Goal: Task Accomplishment & Management: Use online tool/utility

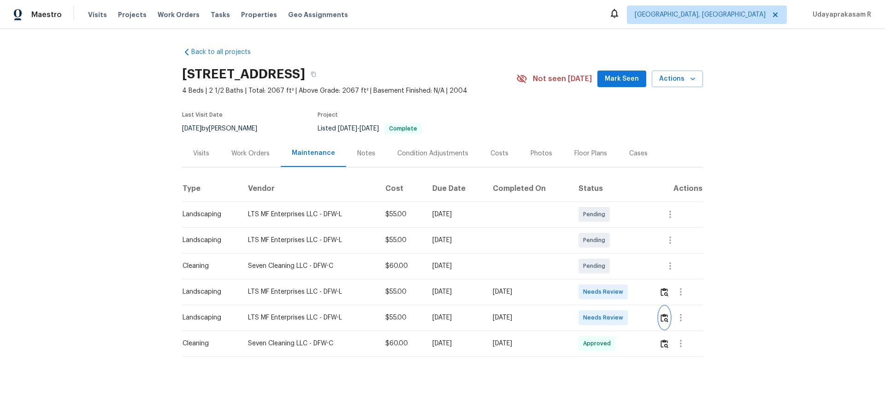
click at [662, 320] on img "button" at bounding box center [665, 318] width 8 height 9
click at [715, 301] on div "Back to all projects 9318 Monticello Dr, Granbury, TX 76049 4 Beds | 2 1/2 Bath…" at bounding box center [442, 220] width 885 height 383
click at [668, 319] on button "button" at bounding box center [664, 318] width 11 height 22
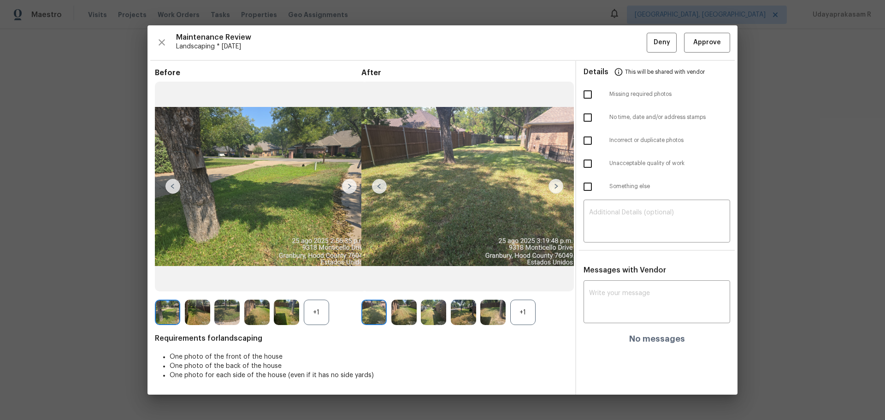
click at [346, 185] on img at bounding box center [349, 186] width 15 height 15
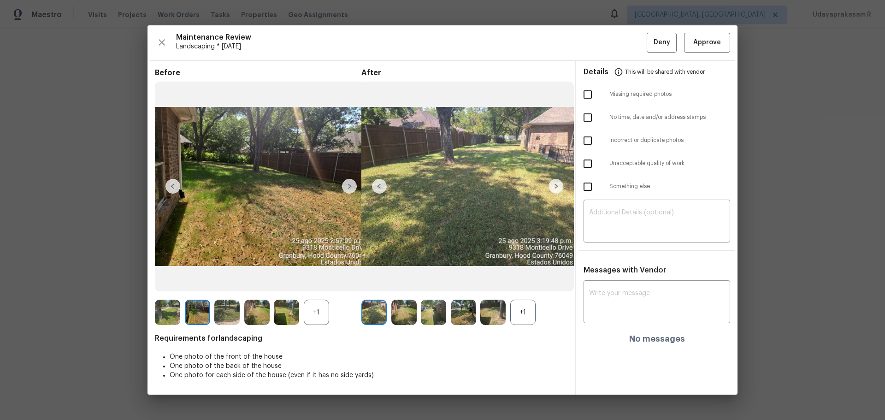
click at [346, 185] on img at bounding box center [349, 186] width 15 height 15
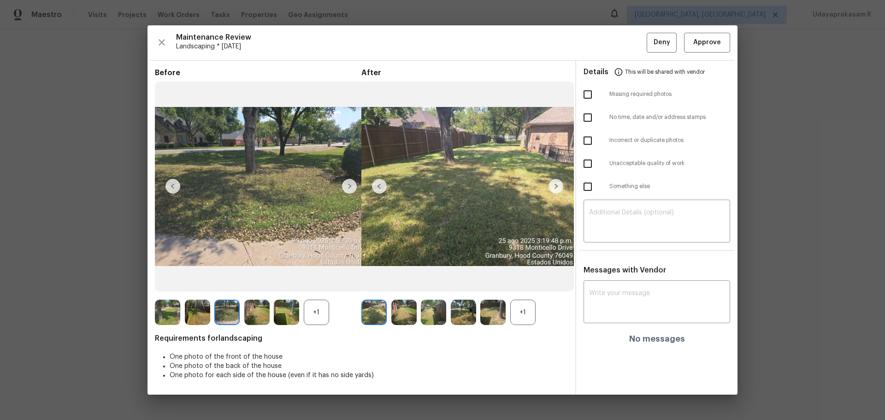
click at [556, 183] on img at bounding box center [556, 186] width 15 height 15
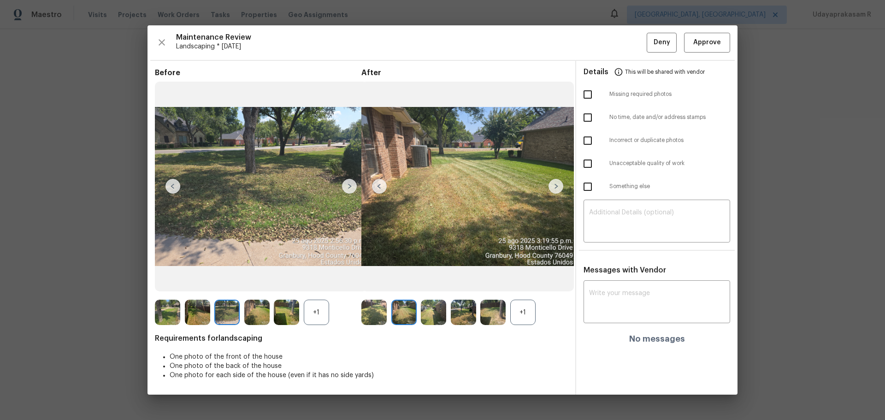
click at [556, 183] on img at bounding box center [556, 186] width 15 height 15
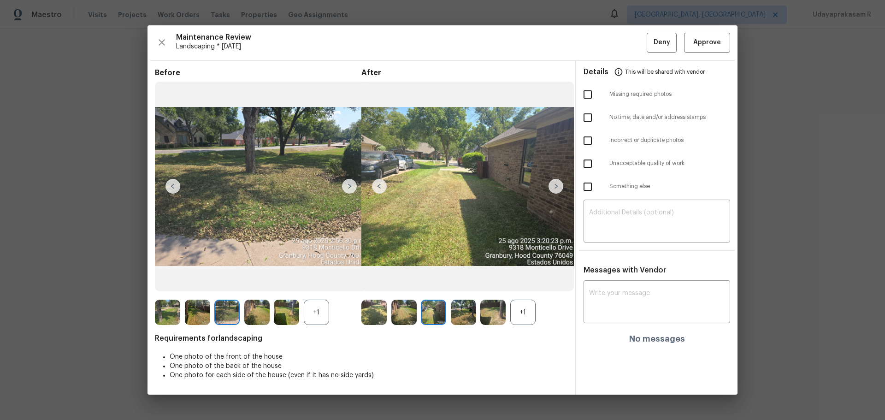
click at [556, 183] on img at bounding box center [556, 186] width 15 height 15
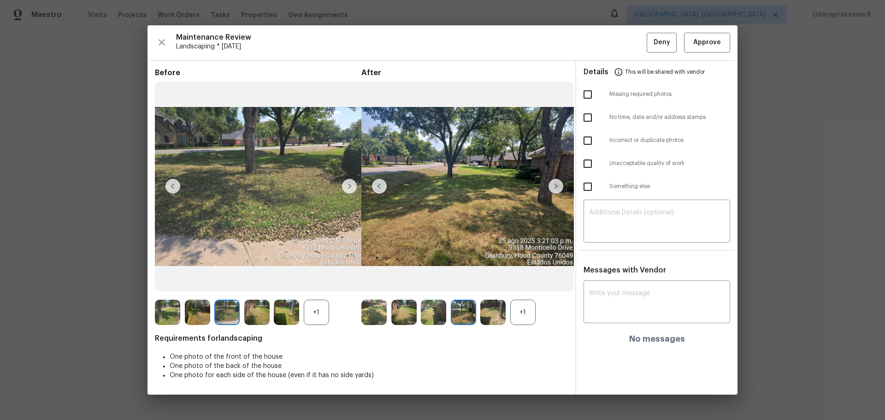
click at [556, 183] on img at bounding box center [556, 186] width 15 height 15
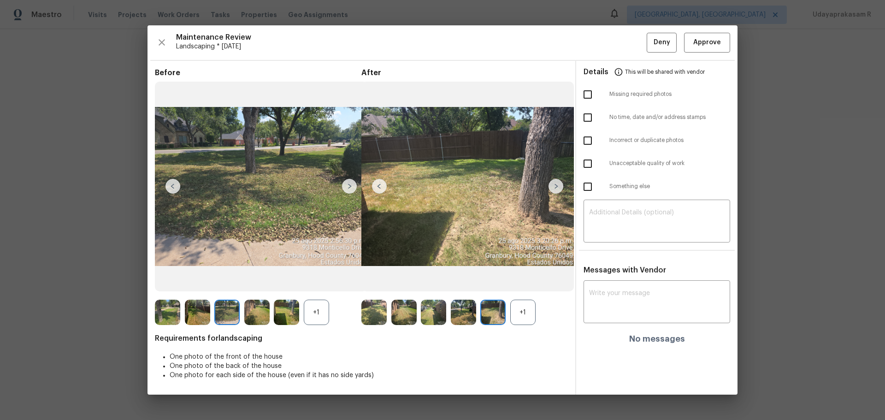
click at [556, 183] on img at bounding box center [556, 186] width 15 height 15
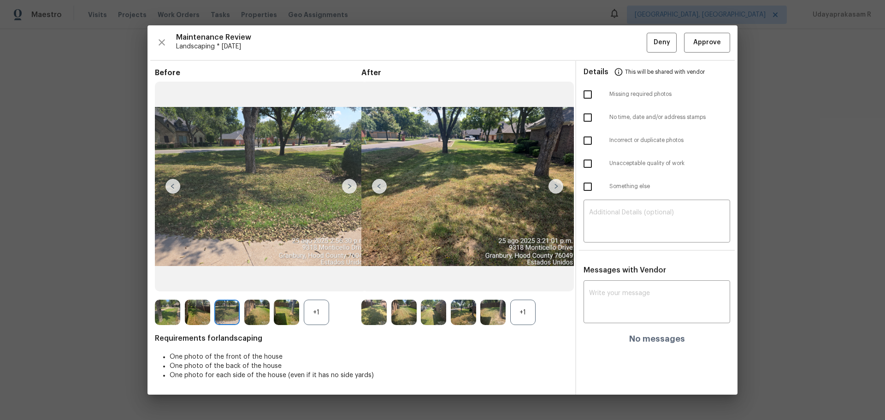
click at [556, 183] on img at bounding box center [556, 186] width 15 height 15
click at [352, 186] on img at bounding box center [349, 186] width 15 height 15
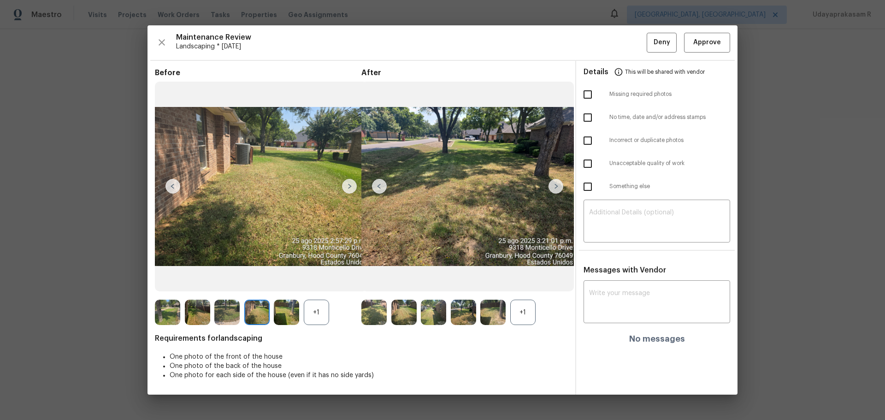
click at [352, 186] on img at bounding box center [349, 186] width 15 height 15
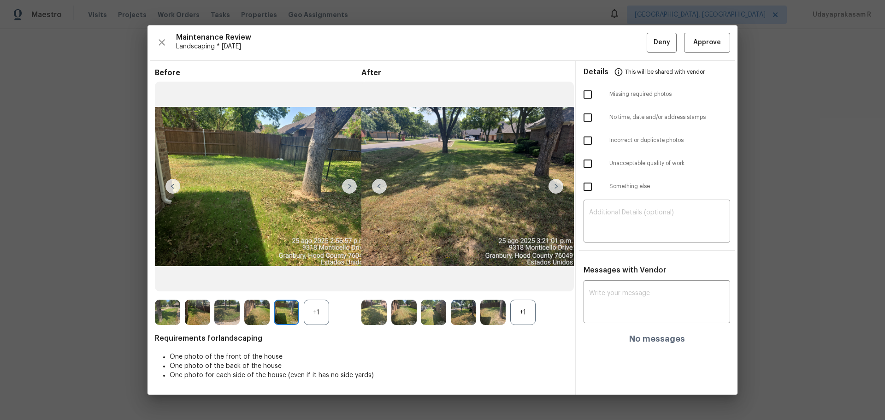
click at [352, 186] on img at bounding box center [349, 186] width 15 height 15
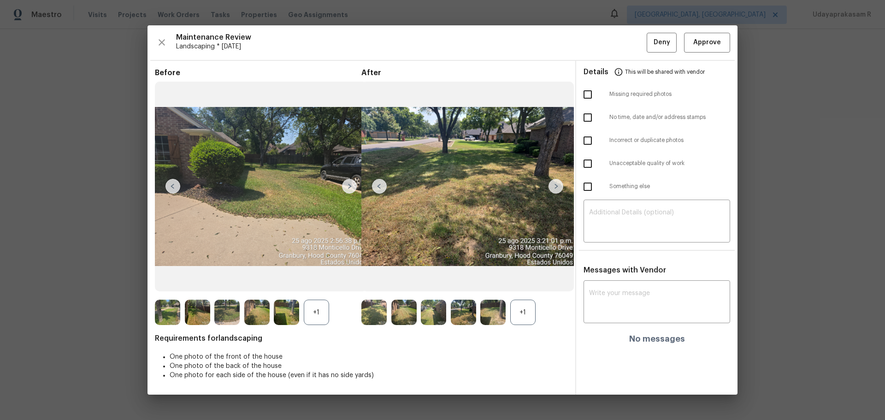
click at [352, 186] on img at bounding box center [349, 186] width 15 height 15
click at [373, 190] on img at bounding box center [379, 186] width 15 height 15
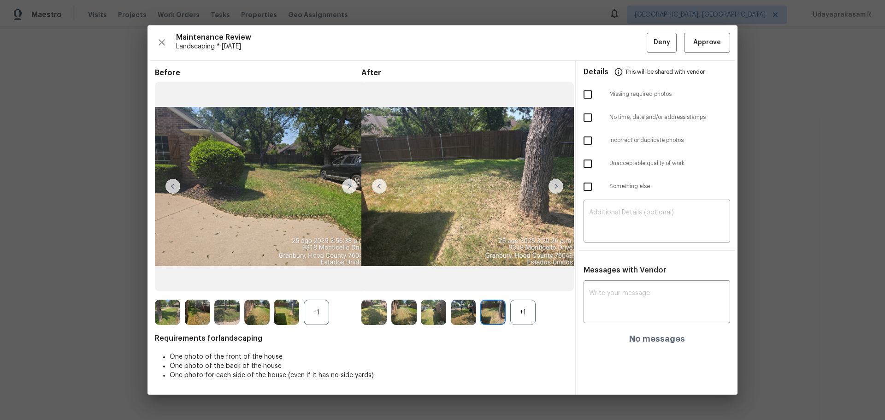
click at [373, 190] on img at bounding box center [379, 186] width 15 height 15
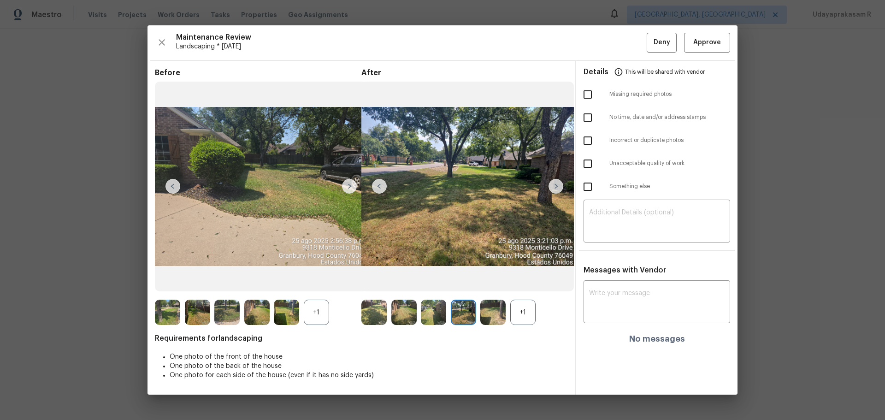
click at [373, 190] on img at bounding box center [379, 186] width 15 height 15
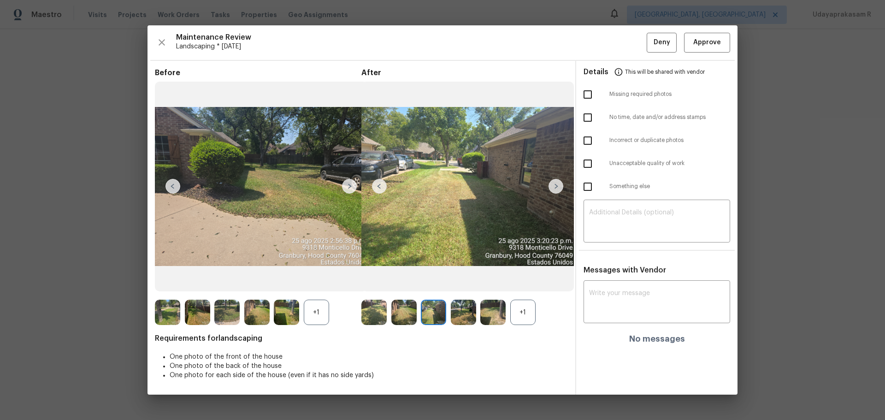
click at [373, 190] on img at bounding box center [379, 186] width 15 height 15
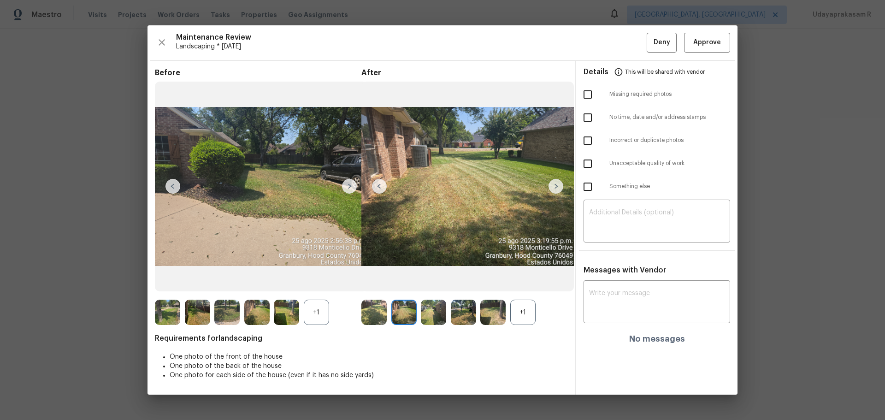
click at [373, 190] on img at bounding box center [379, 186] width 15 height 15
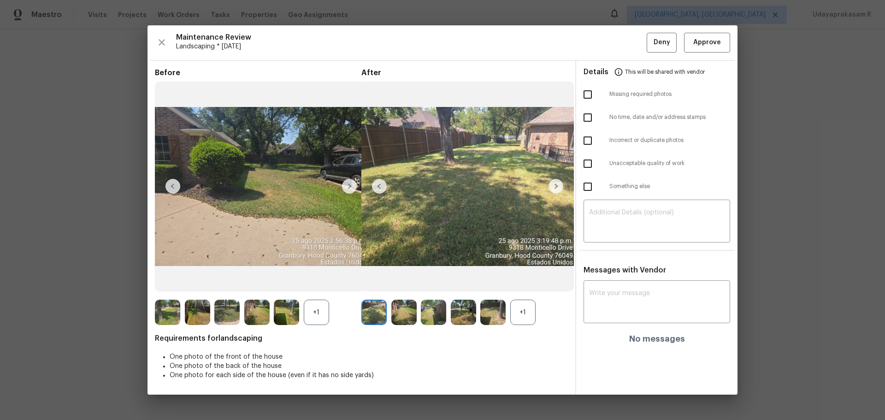
click at [373, 190] on img at bounding box center [379, 186] width 15 height 15
click at [551, 178] on img at bounding box center [467, 187] width 213 height 210
click at [554, 185] on img at bounding box center [556, 186] width 15 height 15
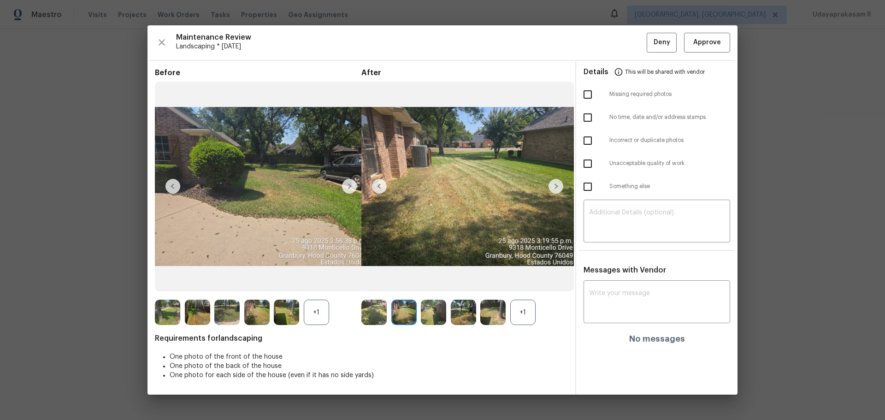
click at [554, 185] on img at bounding box center [556, 186] width 15 height 15
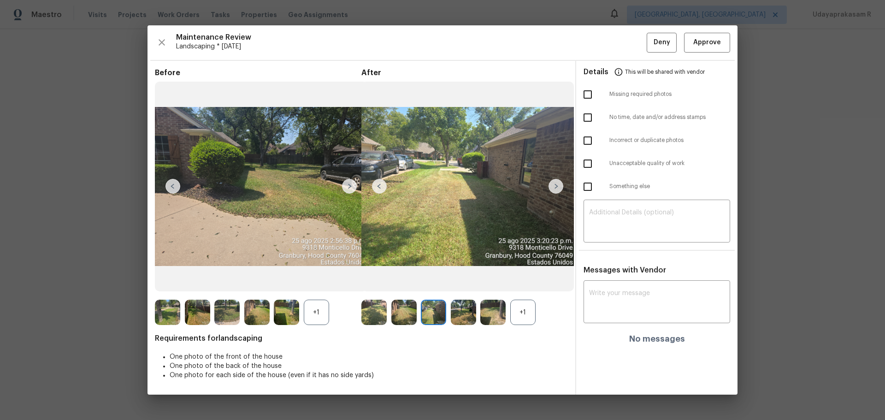
click at [554, 185] on img at bounding box center [556, 186] width 15 height 15
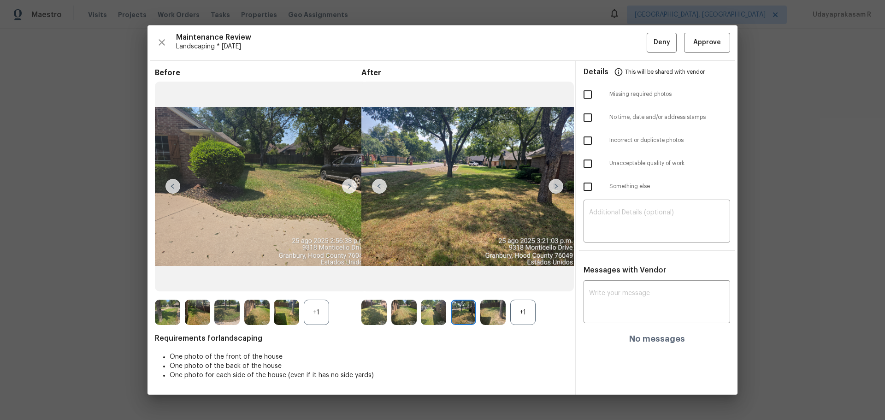
click at [554, 185] on img at bounding box center [556, 186] width 15 height 15
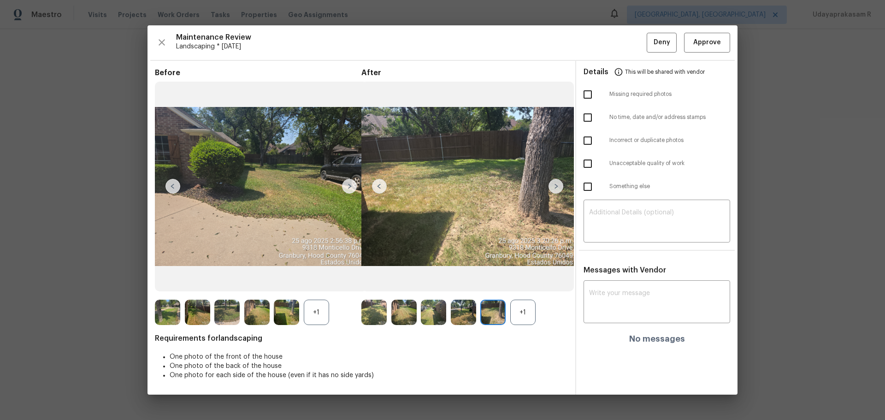
click at [554, 185] on img at bounding box center [556, 186] width 15 height 15
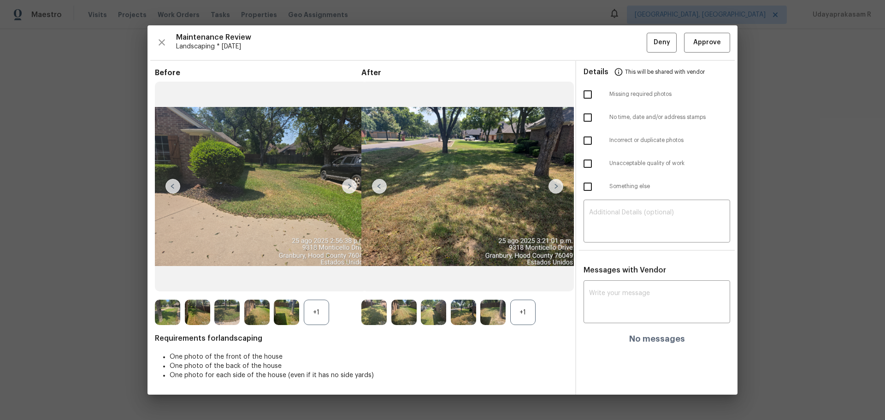
click at [554, 185] on img at bounding box center [556, 186] width 15 height 15
click at [534, 311] on div "+1" at bounding box center [522, 312] width 25 height 25
click at [385, 184] on img at bounding box center [379, 186] width 15 height 15
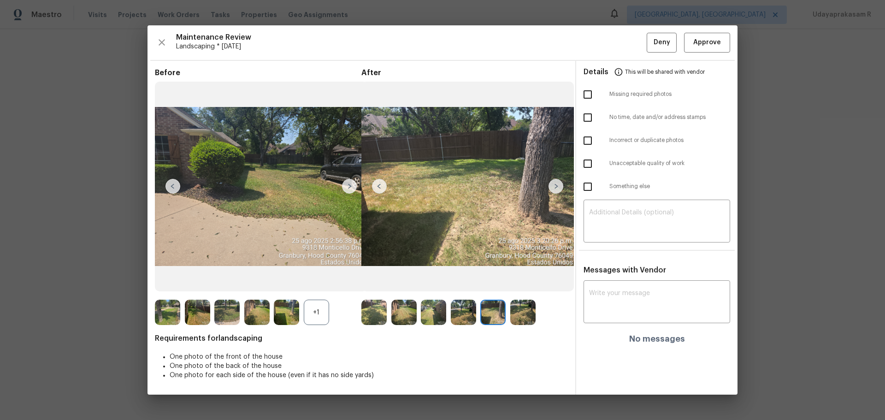
click at [385, 184] on img at bounding box center [379, 186] width 15 height 15
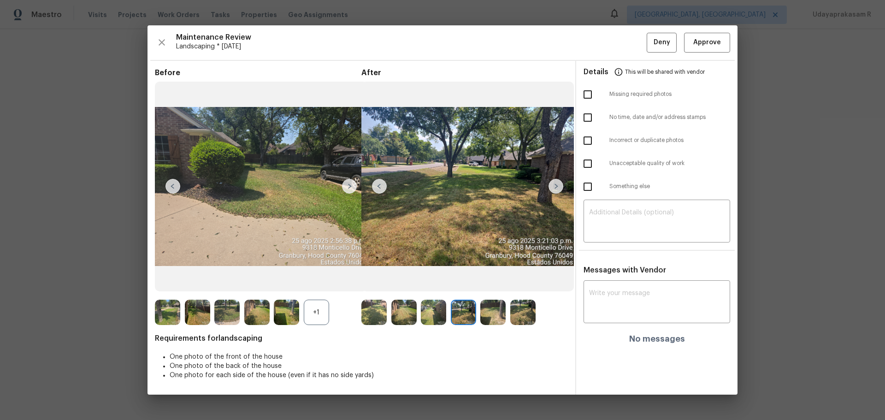
click at [385, 184] on img at bounding box center [379, 186] width 15 height 15
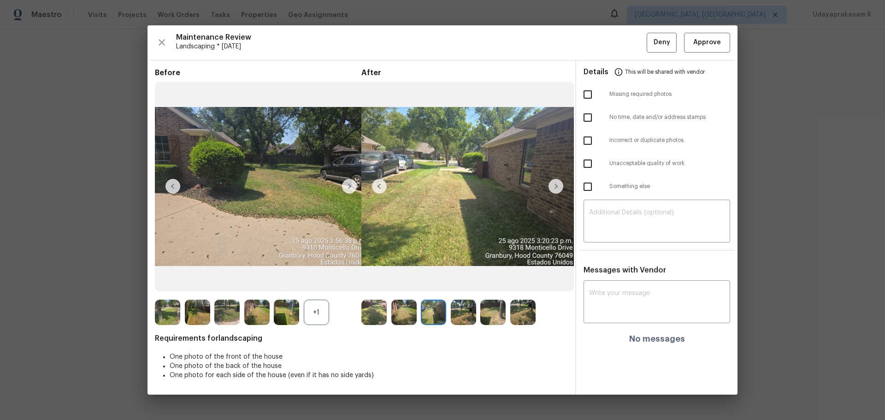
click at [385, 184] on img at bounding box center [379, 186] width 15 height 15
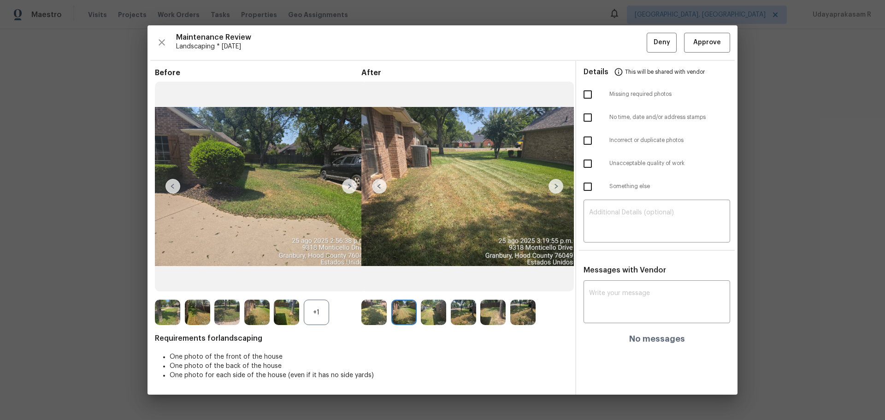
click at [385, 184] on img at bounding box center [379, 186] width 15 height 15
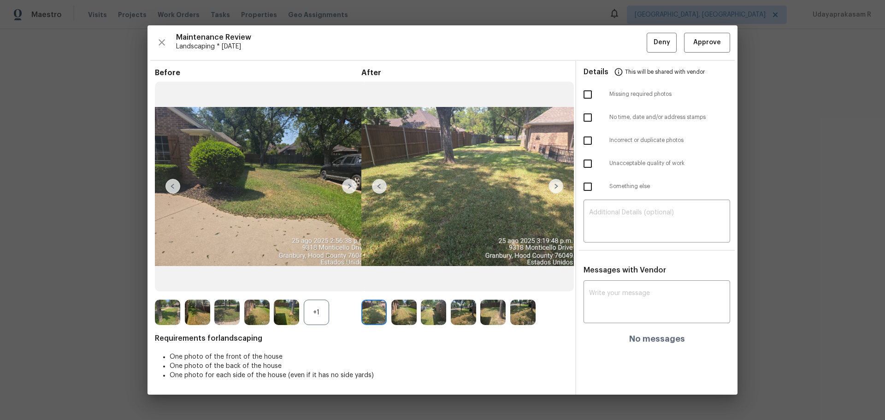
click at [385, 184] on img at bounding box center [379, 186] width 15 height 15
click at [559, 187] on img at bounding box center [556, 186] width 15 height 15
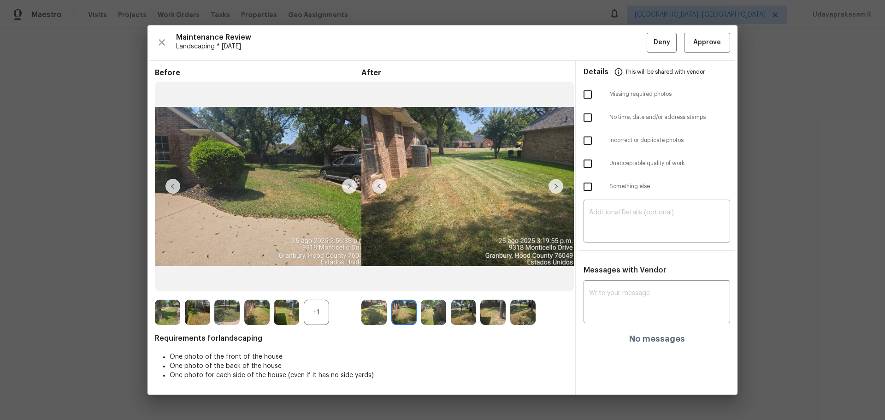
click at [559, 187] on img at bounding box center [556, 186] width 15 height 15
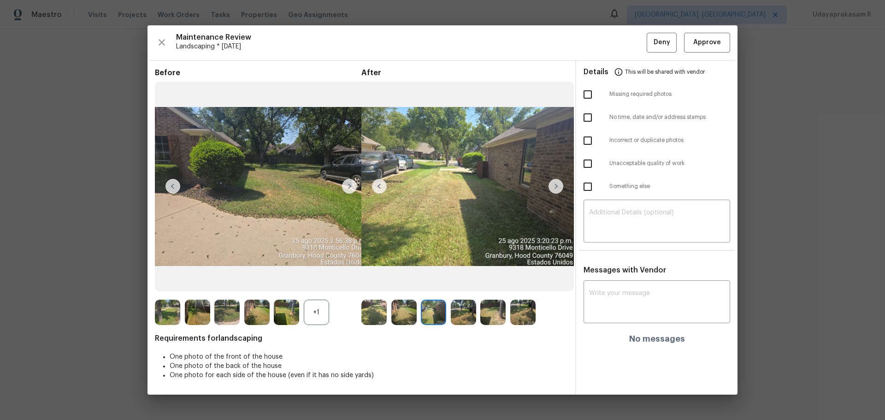
click at [559, 187] on img at bounding box center [556, 186] width 15 height 15
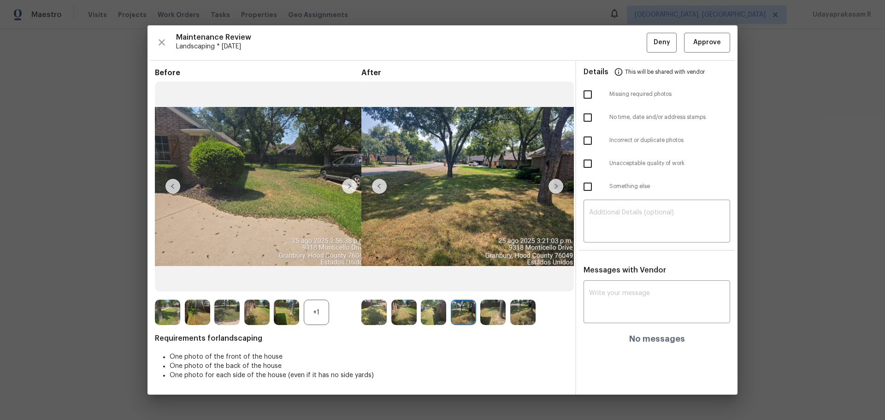
click at [560, 186] on img at bounding box center [556, 186] width 15 height 15
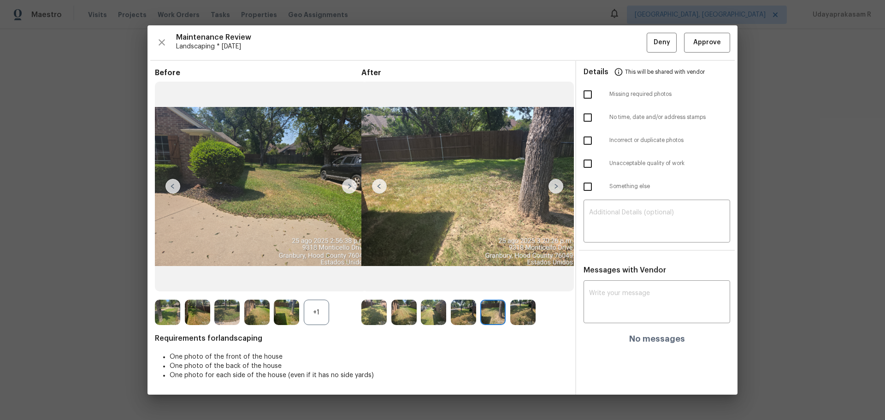
click at [560, 186] on img at bounding box center [556, 186] width 15 height 15
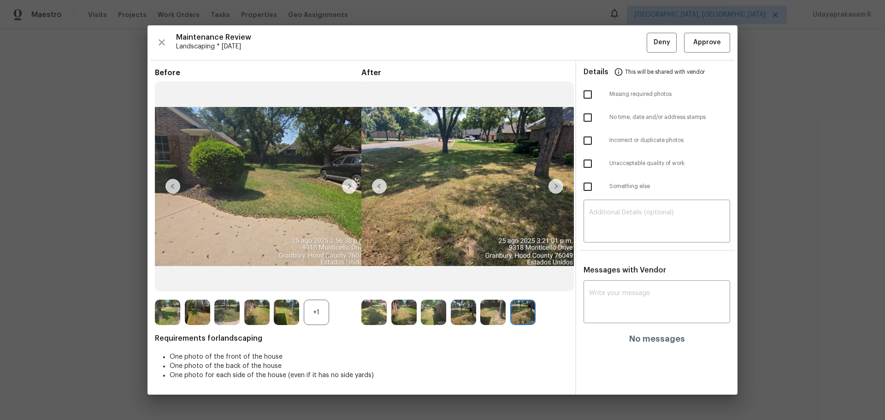
click at [560, 185] on img at bounding box center [556, 186] width 15 height 15
click at [695, 42] on span "Approve" at bounding box center [707, 43] width 28 height 12
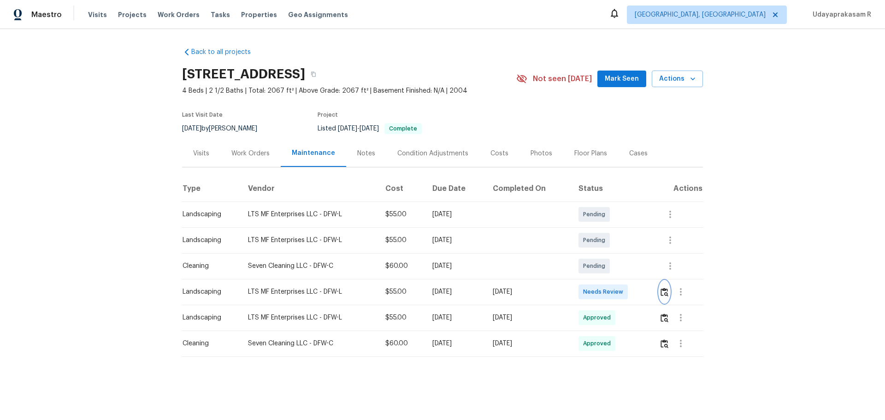
click at [659, 289] on button "button" at bounding box center [664, 292] width 11 height 22
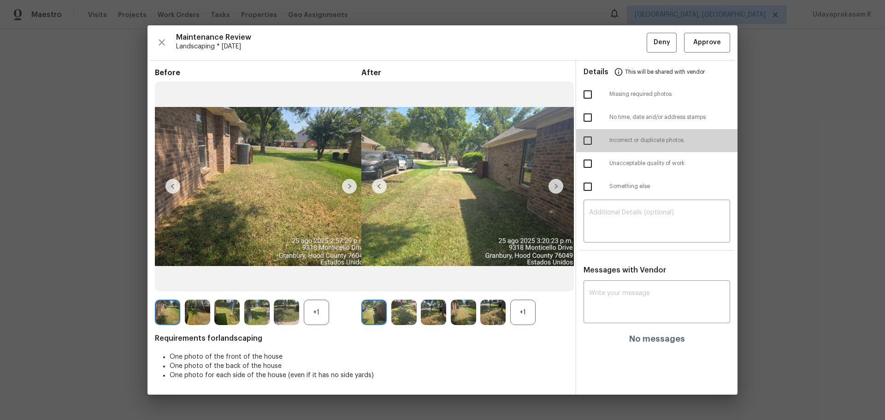
click at [590, 137] on input "checkbox" at bounding box center [587, 140] width 19 height 19
checkbox input "true"
click at [638, 214] on textarea at bounding box center [657, 222] width 136 height 26
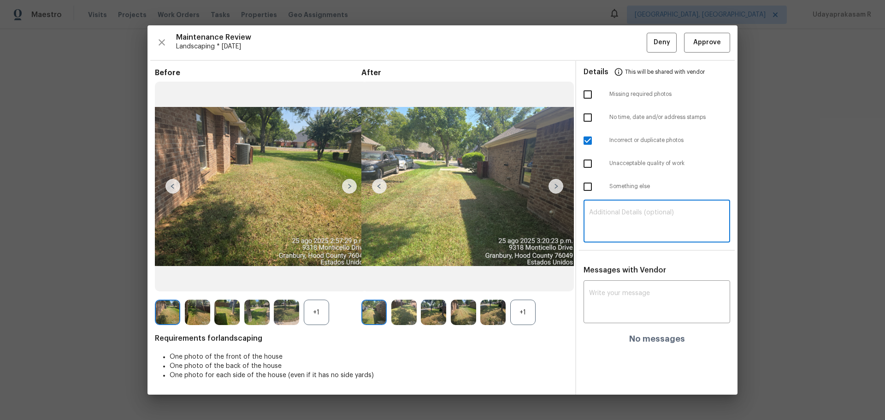
paste textarea "Maintenance Audit Team: Hello! Unfortunately this landscaping visit completed o…"
type textarea "Maintenance Audit Team: Hello! Unfortunately this landscaping visit completed o…"
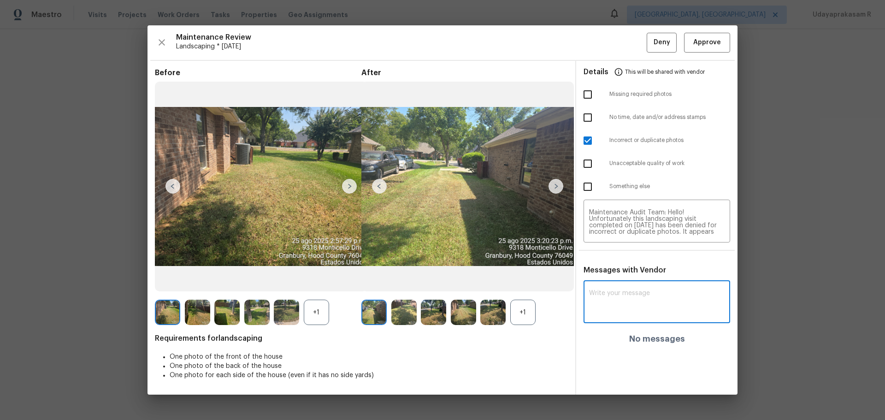
click at [640, 297] on textarea at bounding box center [657, 303] width 136 height 26
paste textarea "Maintenance Audit Team: Hello! Unfortunately this landscaping visit completed o…"
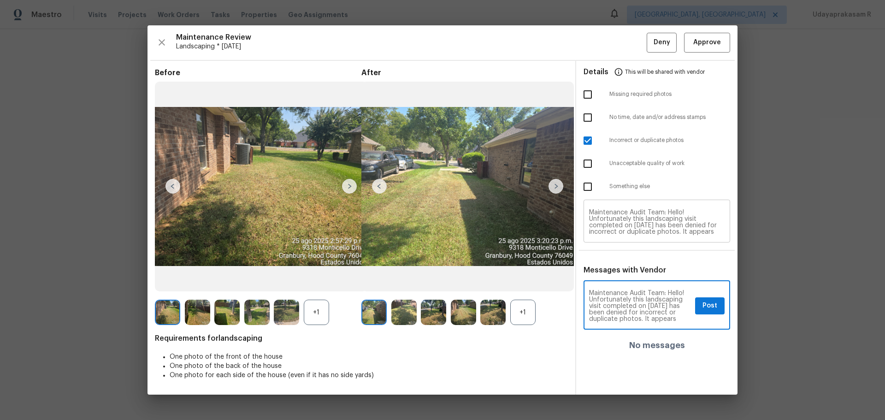
type textarea "Maintenance Audit Team: Hello! Unfortunately this landscaping visit completed o…"
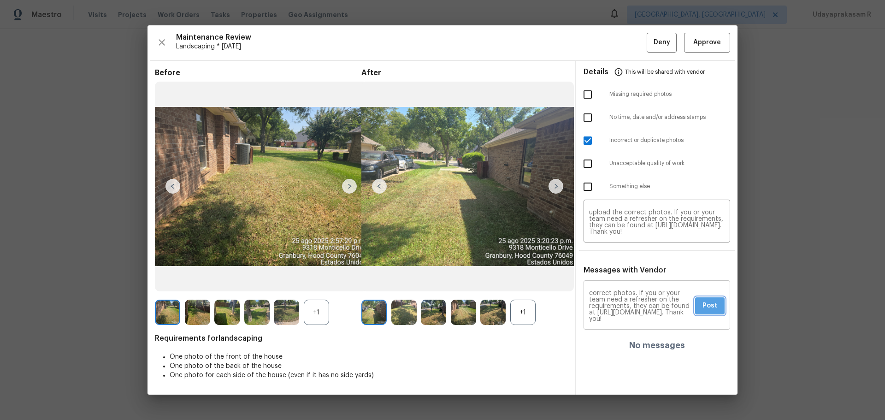
click at [700, 305] on button "Post" at bounding box center [710, 305] width 30 height 17
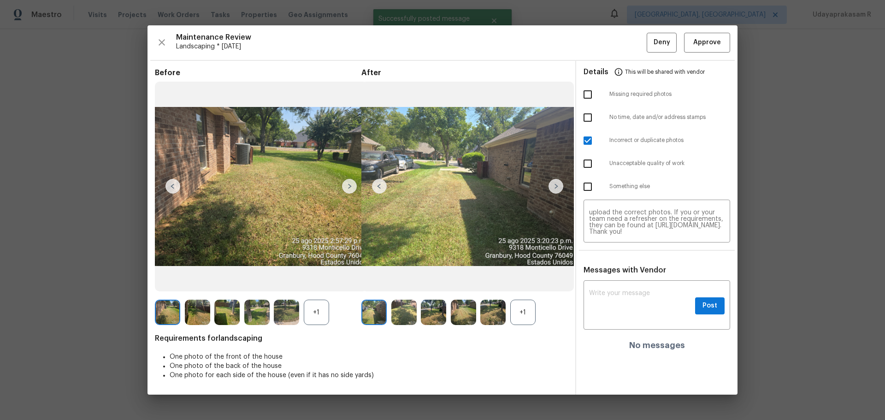
scroll to position [0, 0]
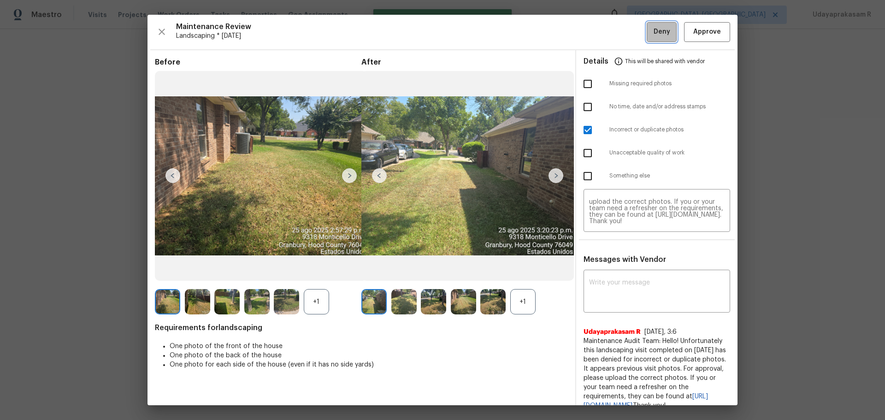
click at [656, 36] on span "Deny" at bounding box center [662, 32] width 17 height 12
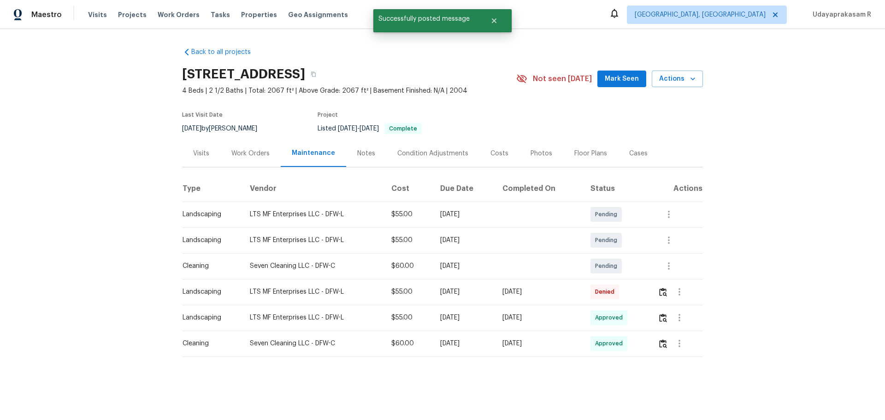
click at [832, 68] on div "Back to all projects 9318 Monticello Dr, Granbury, TX 76049 4 Beds | 2 1/2 Bath…" at bounding box center [442, 220] width 885 height 383
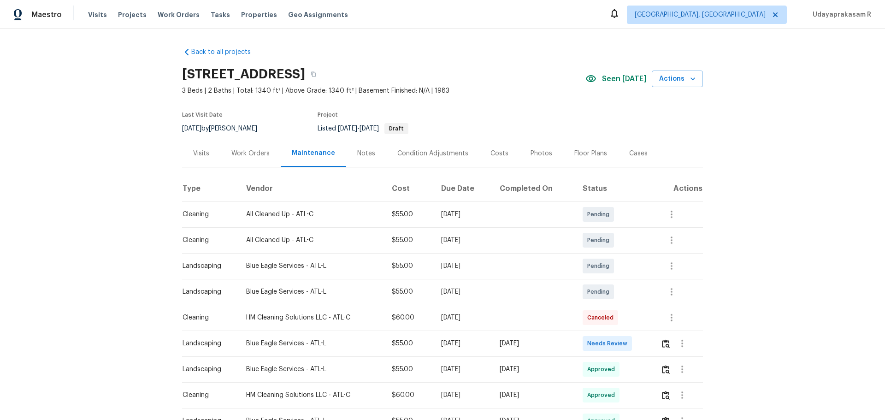
scroll to position [92, 0]
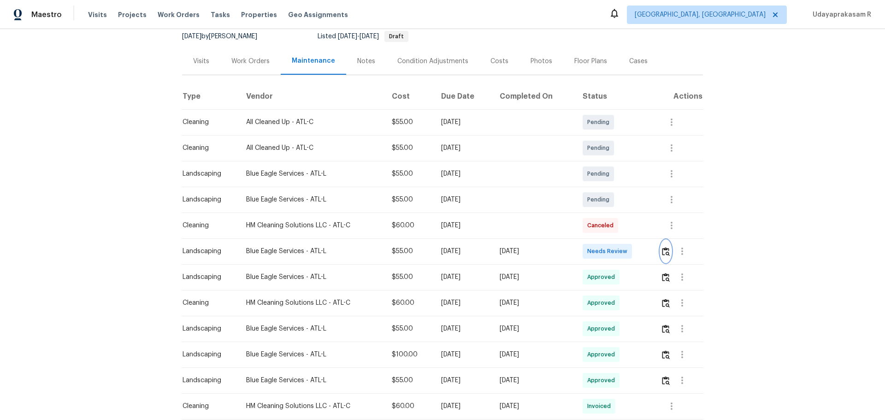
click at [629, 250] on img "button" at bounding box center [666, 251] width 8 height 9
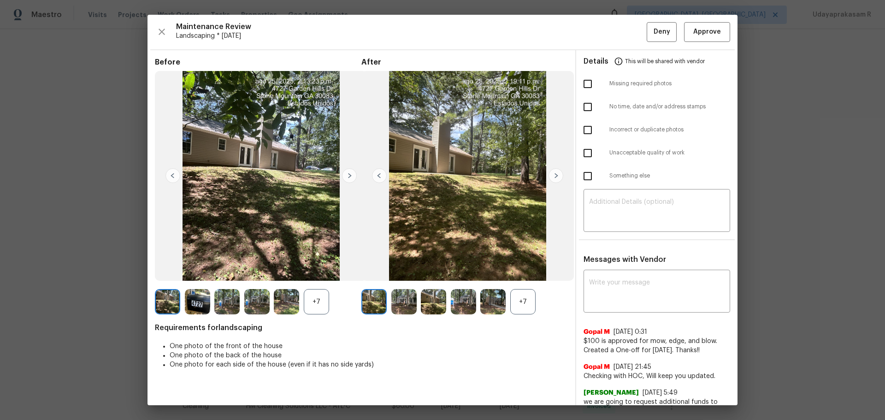
click at [554, 177] on img at bounding box center [556, 175] width 15 height 15
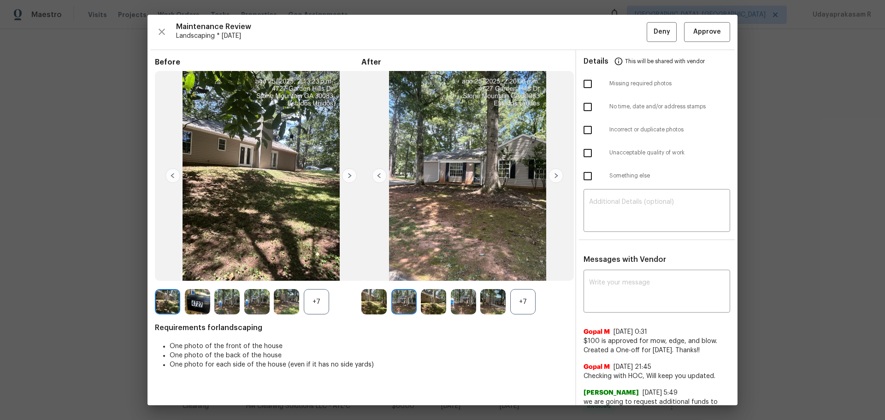
click at [554, 177] on img at bounding box center [556, 175] width 15 height 15
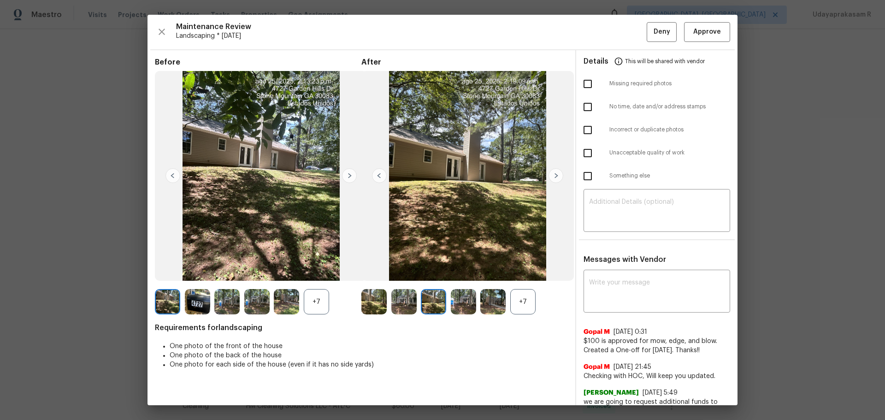
click at [554, 177] on img at bounding box center [556, 175] width 15 height 15
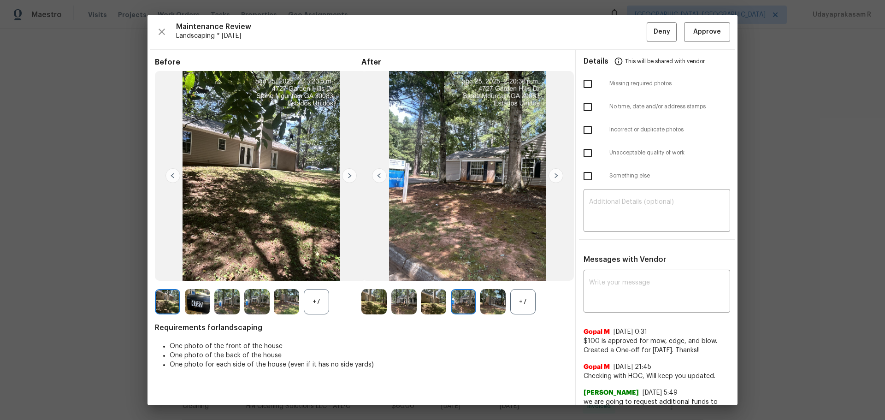
click at [554, 177] on img at bounding box center [556, 175] width 15 height 15
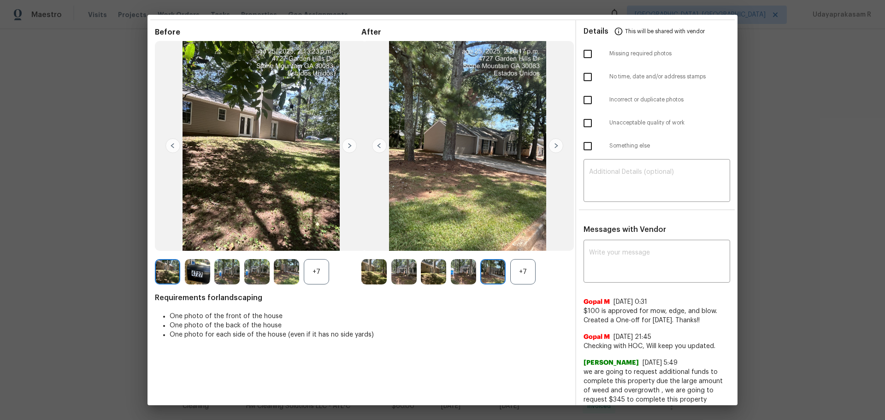
scroll to position [46, 0]
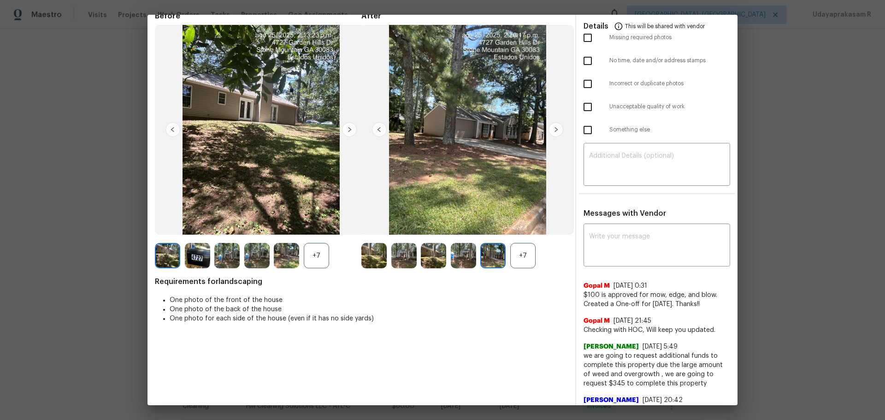
click at [520, 256] on div "+7" at bounding box center [522, 255] width 25 height 25
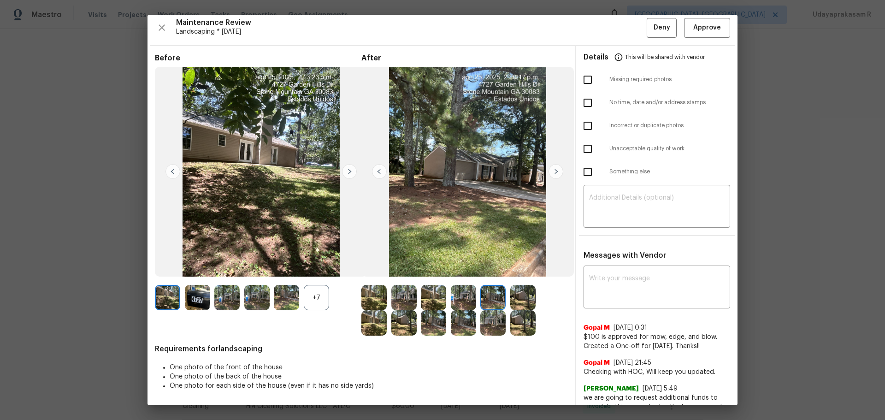
scroll to position [0, 0]
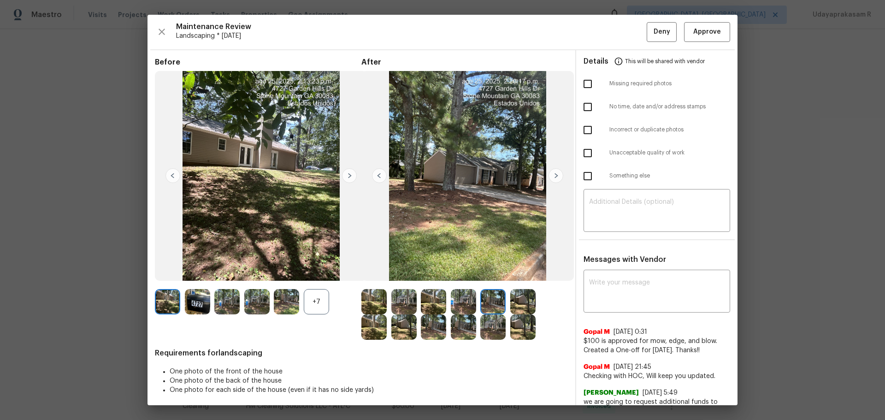
click at [551, 178] on img at bounding box center [556, 175] width 15 height 15
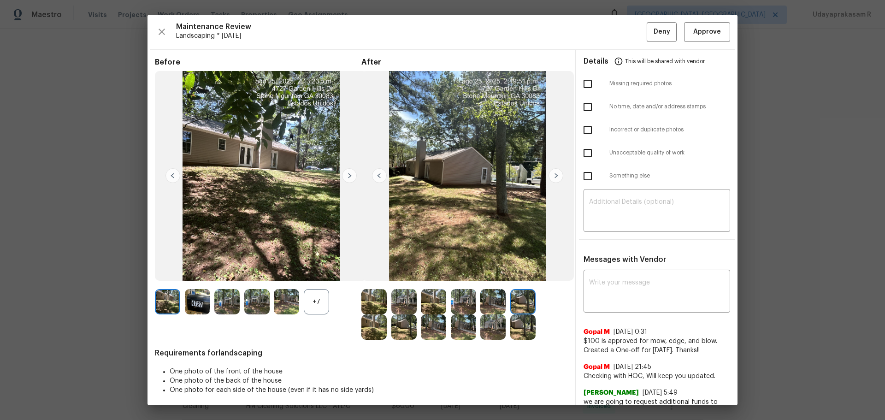
click at [551, 178] on img at bounding box center [556, 175] width 15 height 15
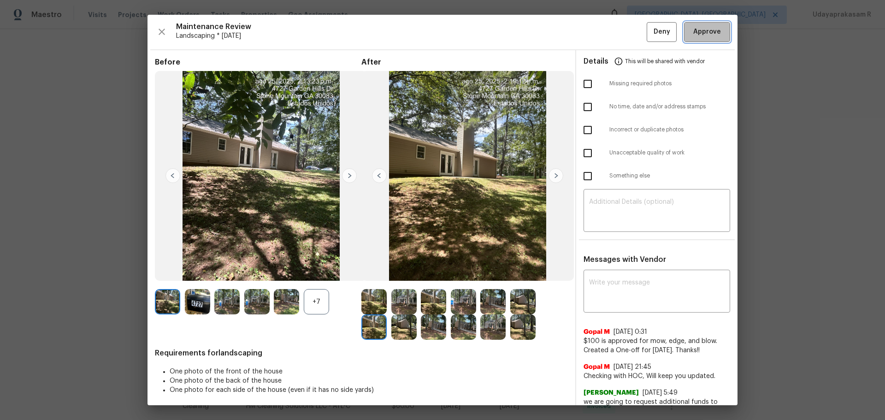
click at [629, 25] on button "Approve" at bounding box center [707, 32] width 46 height 20
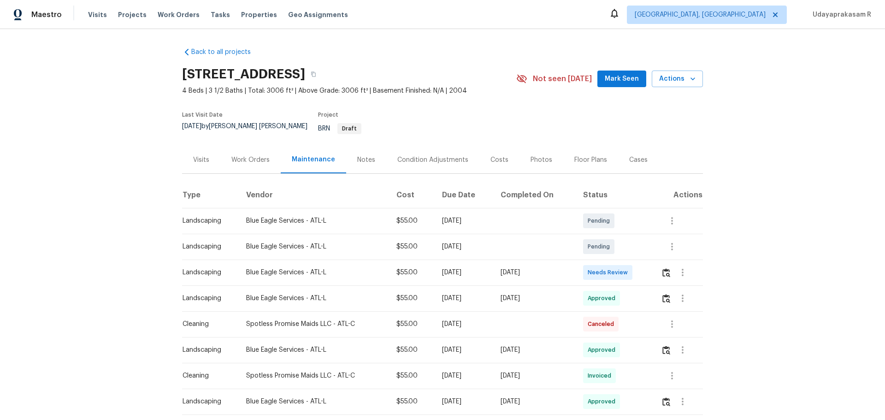
scroll to position [92, 0]
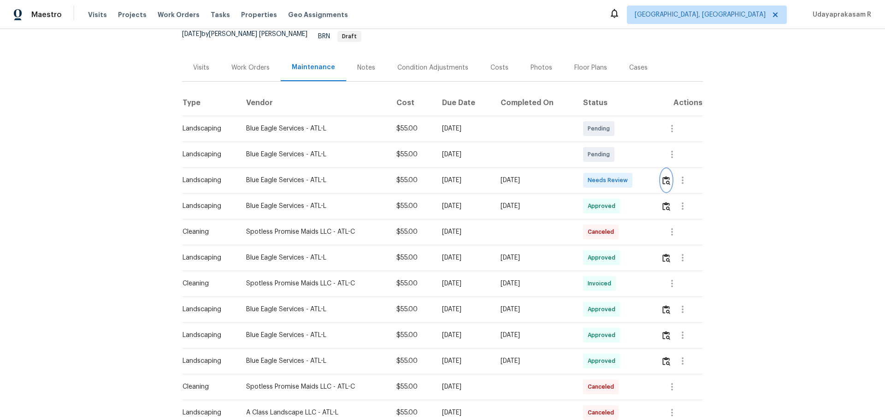
click at [629, 180] on button "button" at bounding box center [666, 180] width 11 height 22
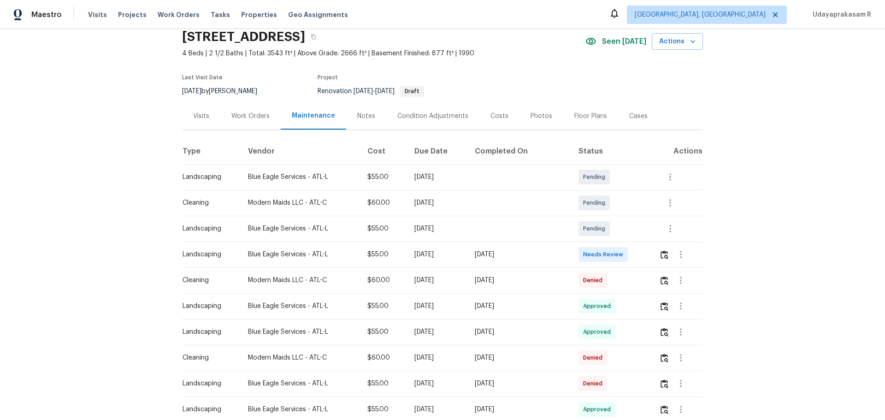
scroll to position [138, 0]
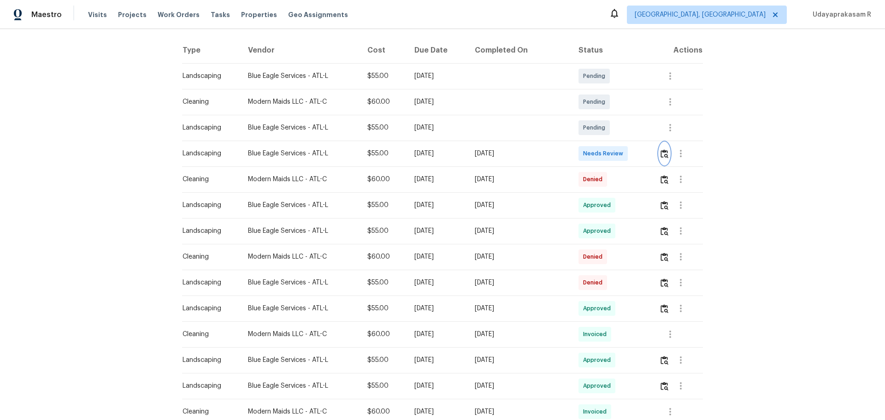
click at [629, 154] on img "button" at bounding box center [665, 153] width 8 height 9
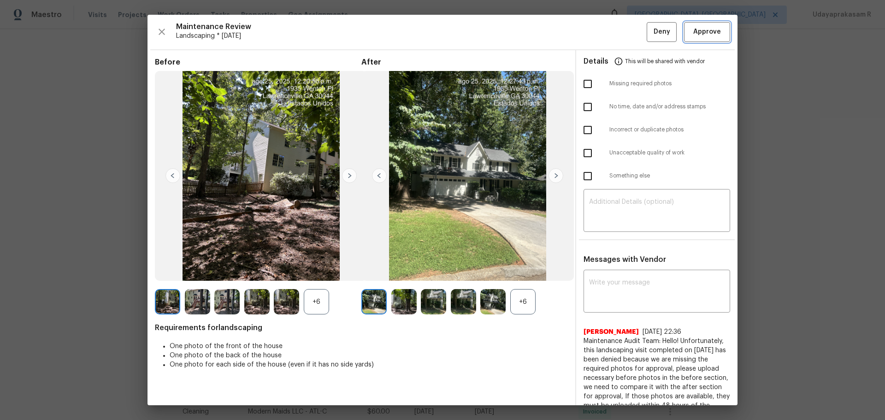
click at [629, 34] on span "Approve" at bounding box center [707, 32] width 28 height 12
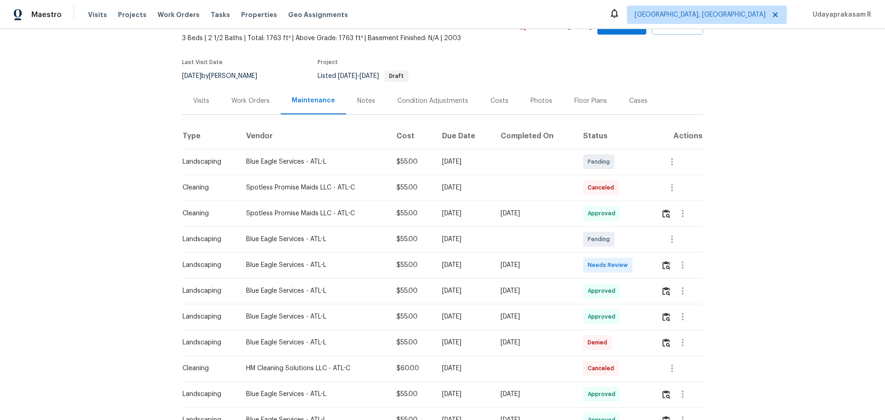
scroll to position [92, 0]
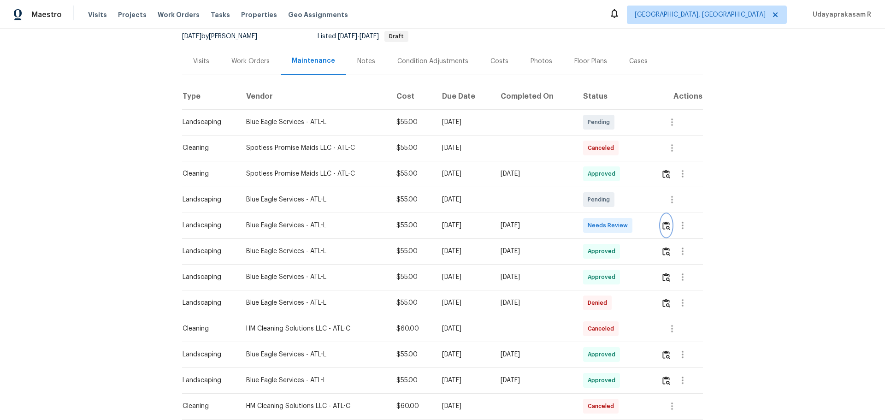
click at [629, 224] on img "button" at bounding box center [667, 225] width 8 height 9
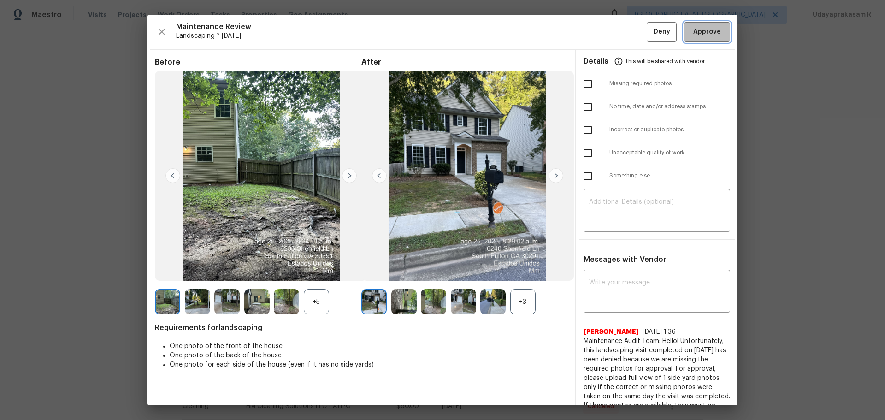
click at [629, 26] on button "Approve" at bounding box center [707, 32] width 46 height 20
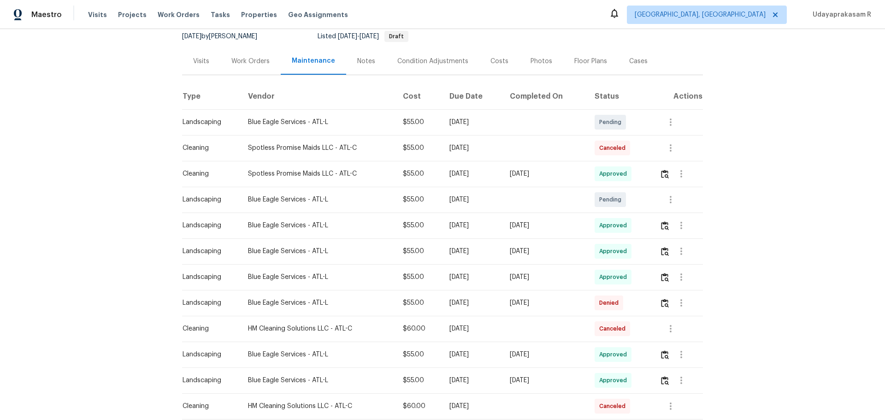
click at [629, 213] on div "Back to all projects 6240 Shenfield Ln, Union City, GA 30291 3 Beds | 2 1/2 Bat…" at bounding box center [442, 224] width 885 height 391
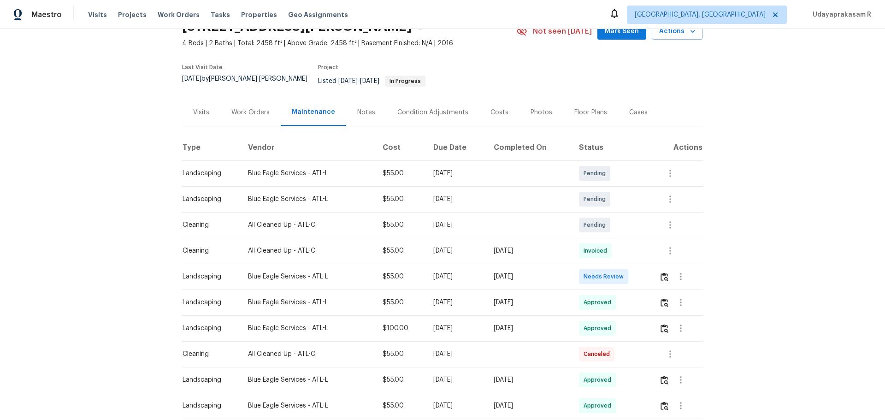
scroll to position [92, 0]
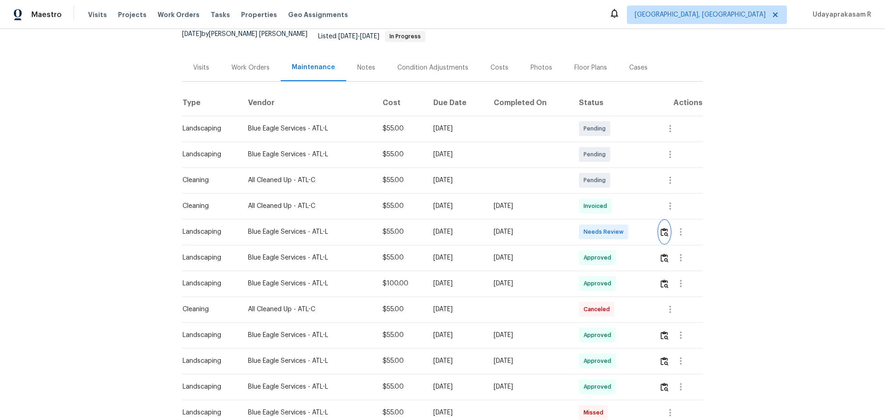
click at [629, 228] on img "button" at bounding box center [665, 232] width 8 height 9
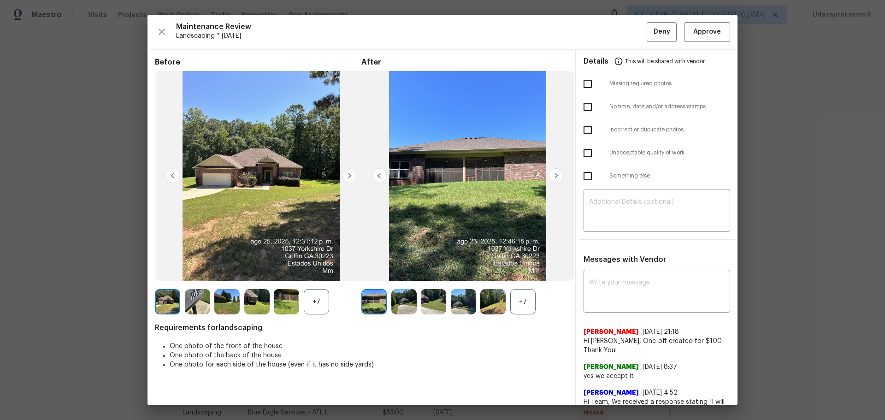
click at [557, 180] on img at bounding box center [556, 175] width 15 height 15
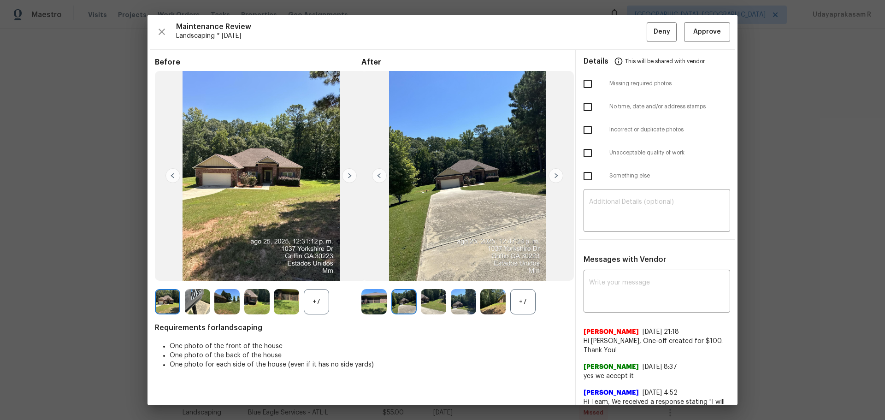
click at [557, 180] on img at bounding box center [556, 175] width 15 height 15
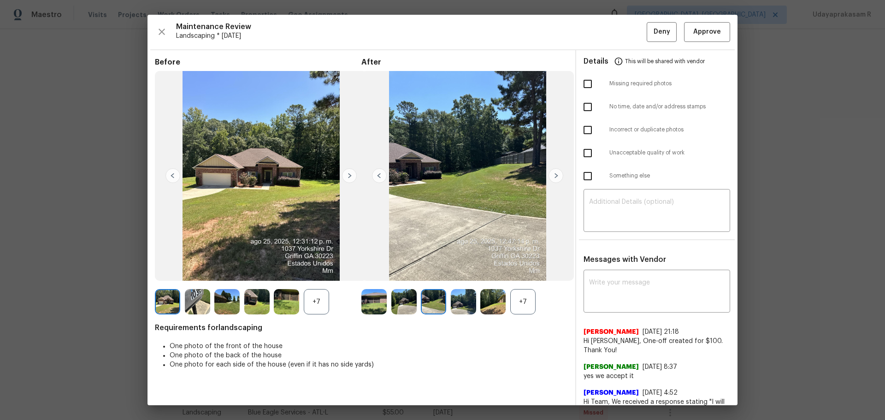
click at [557, 180] on img at bounding box center [556, 175] width 15 height 15
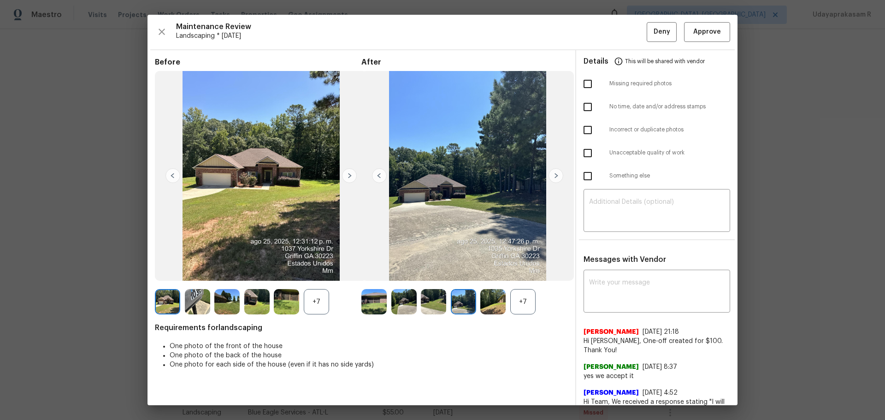
click at [557, 180] on img at bounding box center [556, 175] width 15 height 15
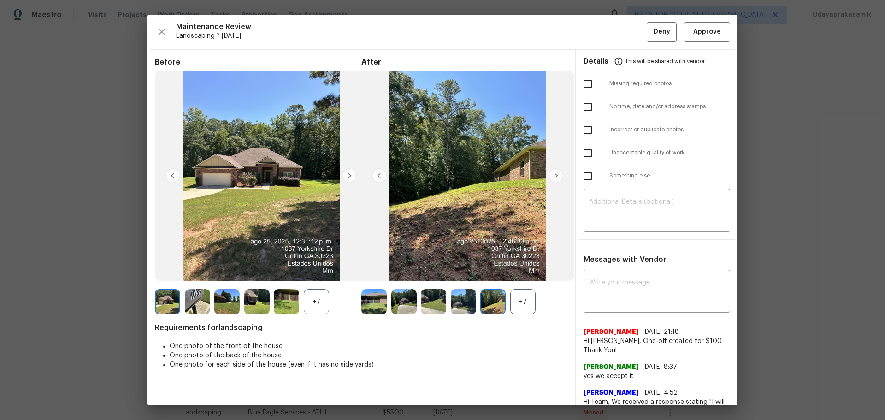
click at [351, 184] on img at bounding box center [261, 176] width 213 height 210
click at [350, 179] on img at bounding box center [349, 175] width 15 height 15
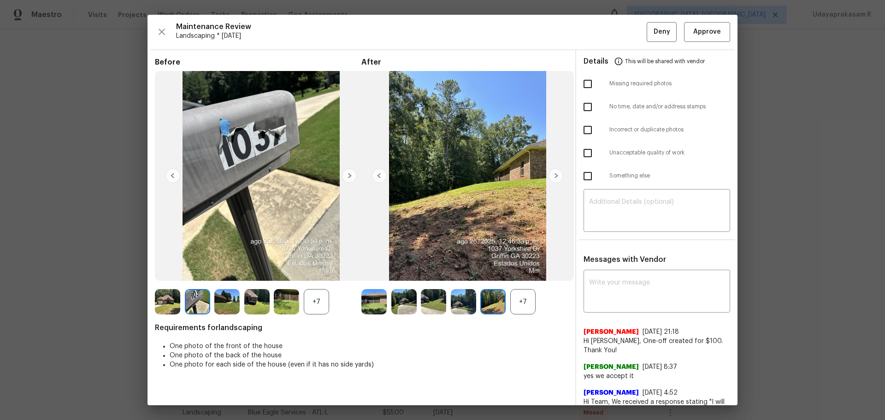
click at [350, 179] on img at bounding box center [349, 175] width 15 height 15
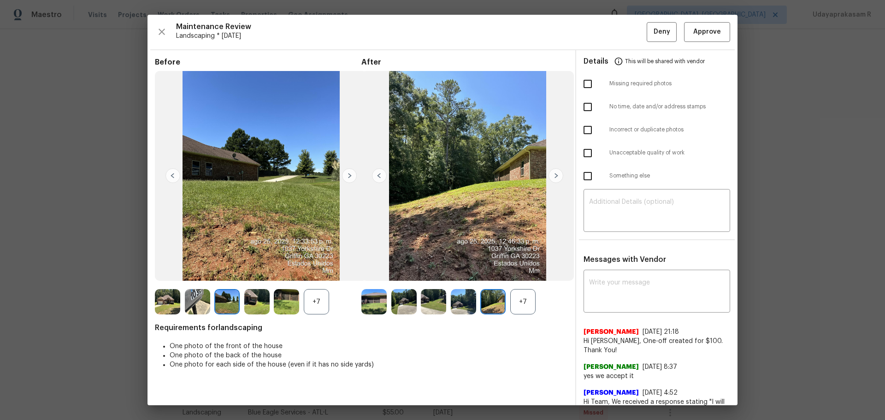
click at [557, 175] on img at bounding box center [556, 175] width 15 height 15
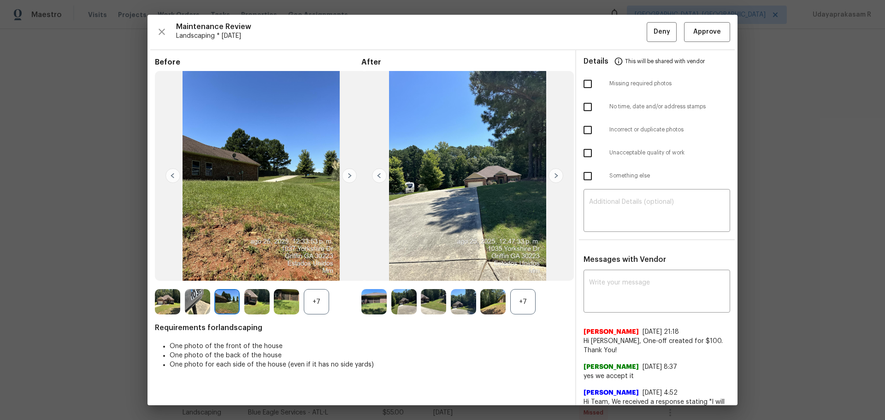
click at [557, 175] on img at bounding box center [556, 175] width 15 height 15
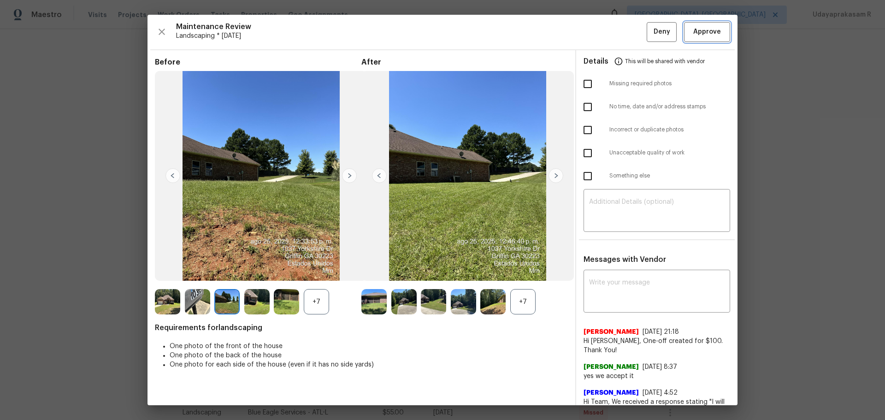
click at [629, 35] on span "Approve" at bounding box center [707, 32] width 28 height 12
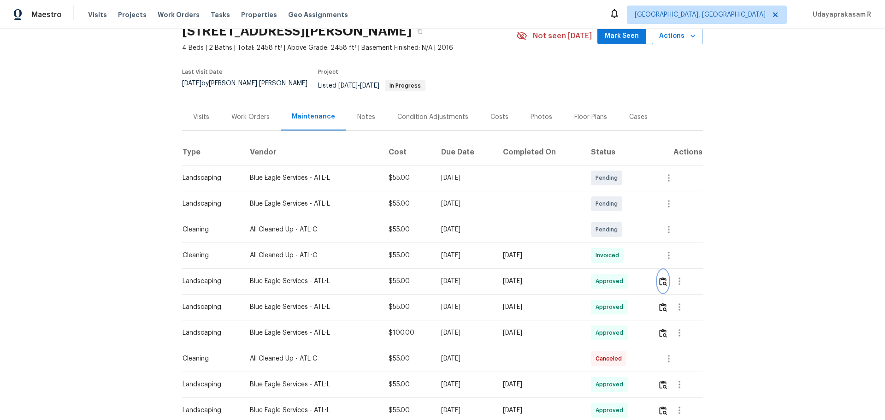
scroll to position [0, 0]
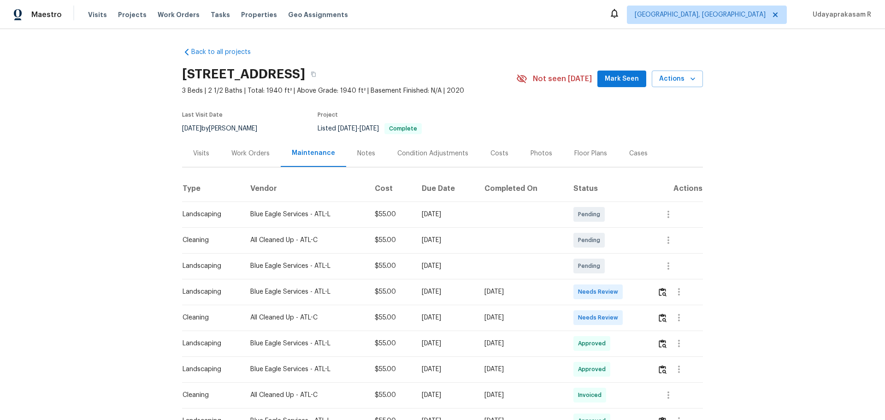
scroll to position [46, 0]
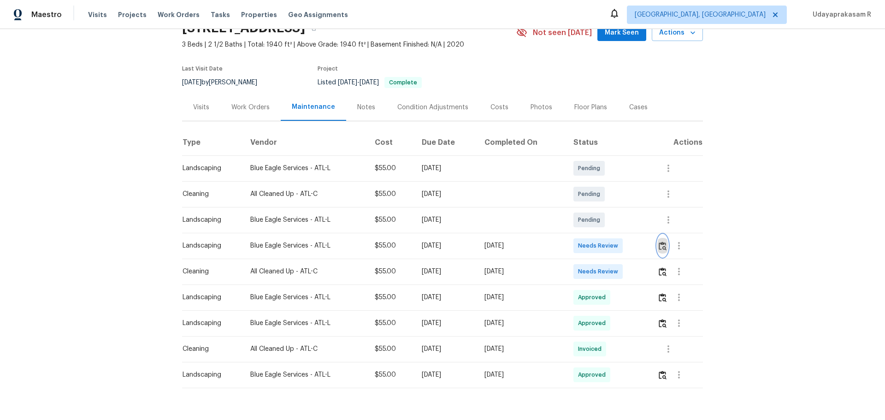
click at [629, 249] on img "button" at bounding box center [663, 246] width 8 height 9
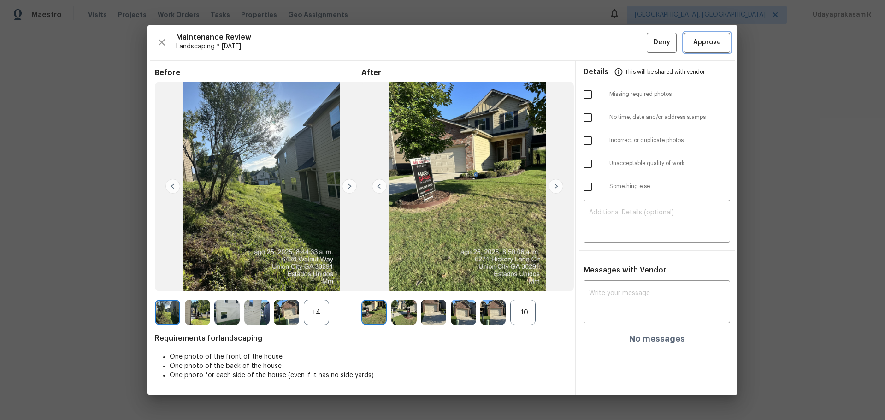
click at [629, 34] on button "Approve" at bounding box center [707, 43] width 46 height 20
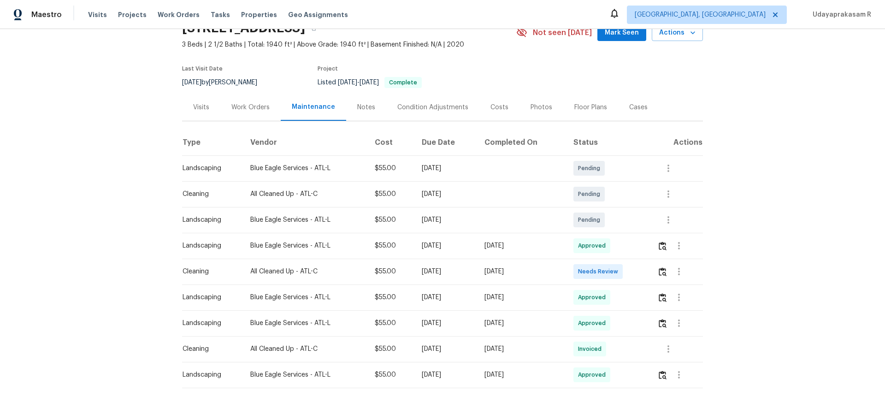
drag, startPoint x: 192, startPoint y: 245, endPoint x: 573, endPoint y: 245, distance: 381.3
click at [573, 245] on div "Back to all projects 6271 Hickory Lane Cir, Union City, GA 30291 3 Beds | 2 1/2…" at bounding box center [442, 224] width 885 height 391
click at [592, 248] on span "Approved" at bounding box center [593, 245] width 31 height 9
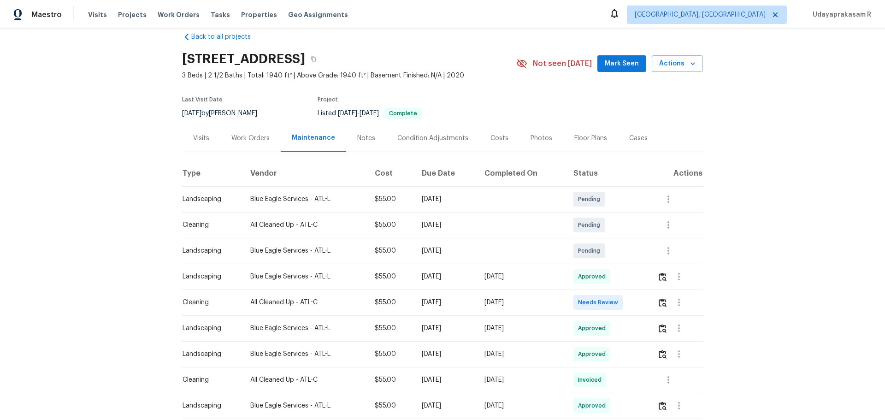
scroll to position [0, 0]
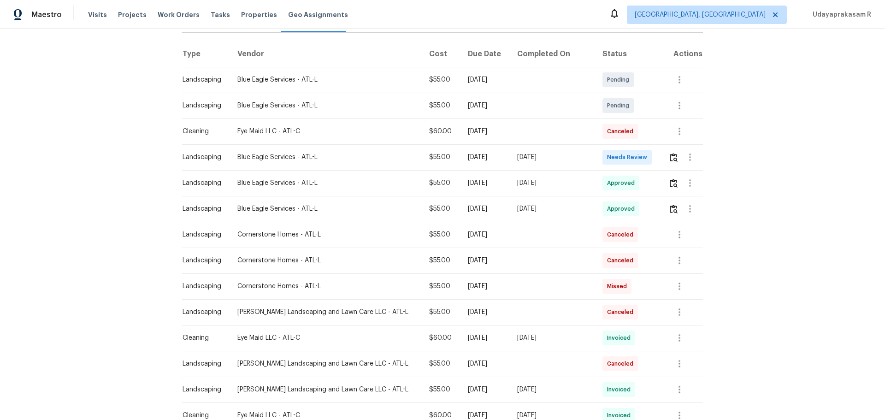
scroll to position [138, 0]
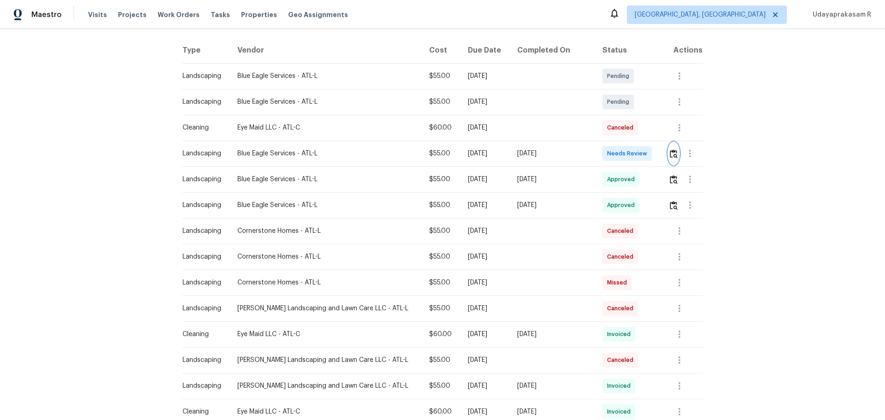
click at [629, 151] on img "button" at bounding box center [674, 153] width 8 height 9
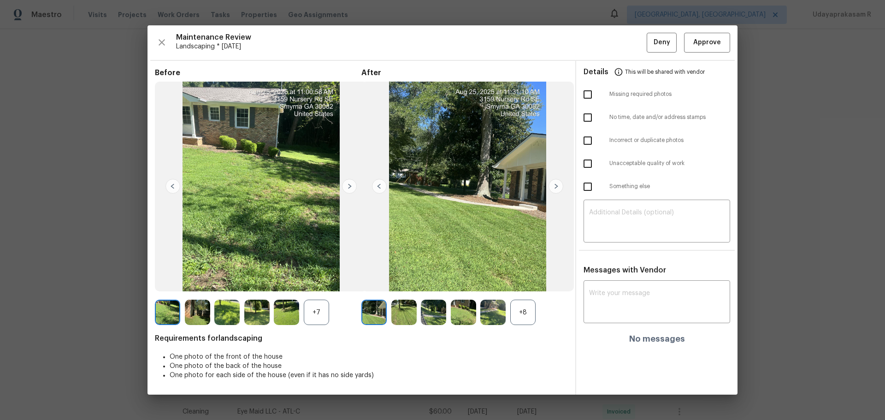
click at [354, 186] on img at bounding box center [349, 186] width 15 height 15
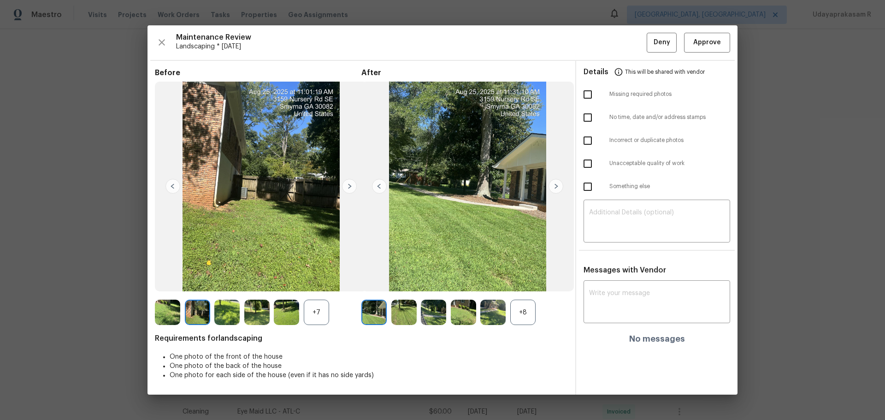
click at [354, 186] on img at bounding box center [349, 186] width 15 height 15
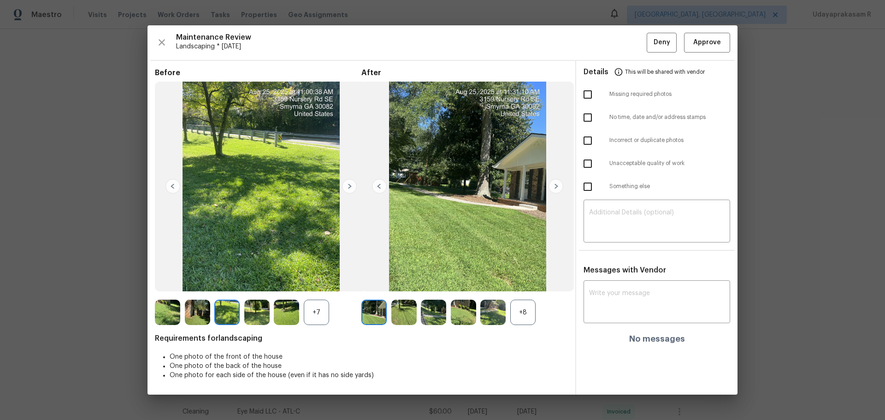
click at [354, 186] on img at bounding box center [349, 186] width 15 height 15
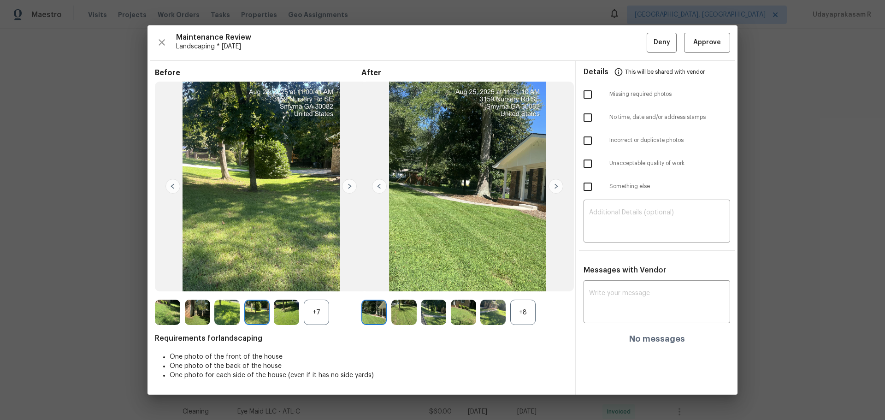
click at [383, 186] on img at bounding box center [379, 186] width 15 height 15
click at [629, 41] on span "Approve" at bounding box center [707, 43] width 28 height 12
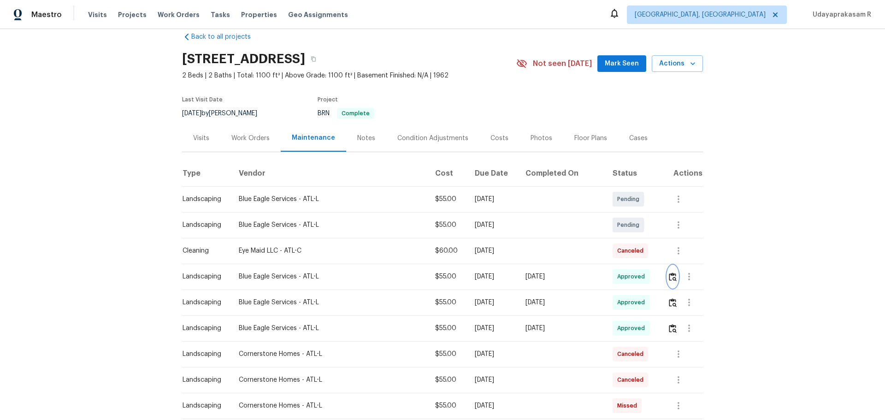
scroll to position [0, 0]
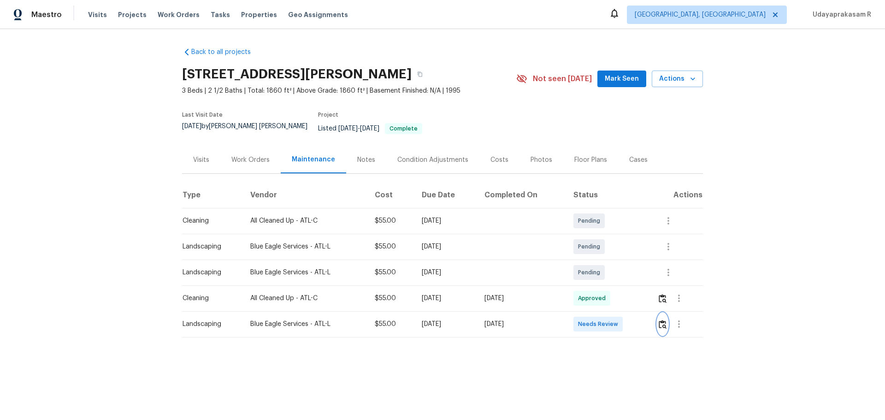
click at [629, 276] on img "button" at bounding box center [663, 324] width 8 height 9
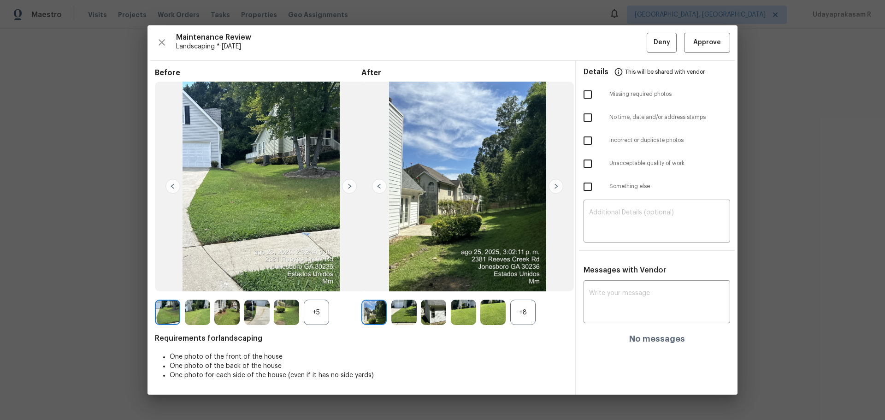
click at [350, 183] on img at bounding box center [349, 186] width 15 height 15
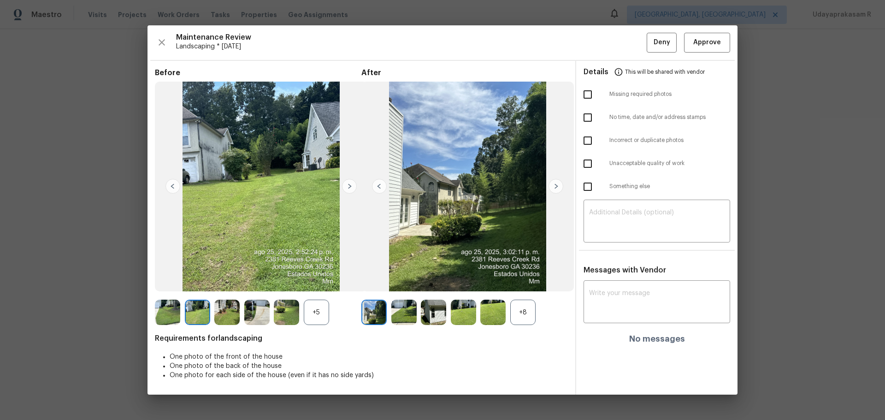
click at [350, 183] on img at bounding box center [349, 186] width 15 height 15
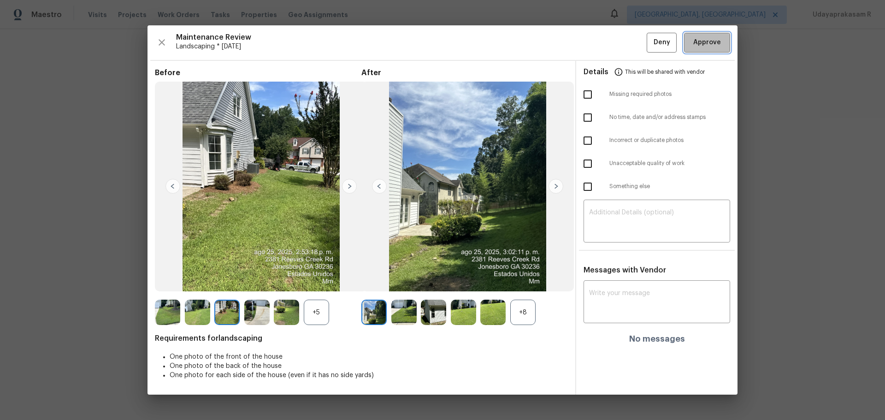
click at [629, 49] on button "Approve" at bounding box center [707, 43] width 46 height 20
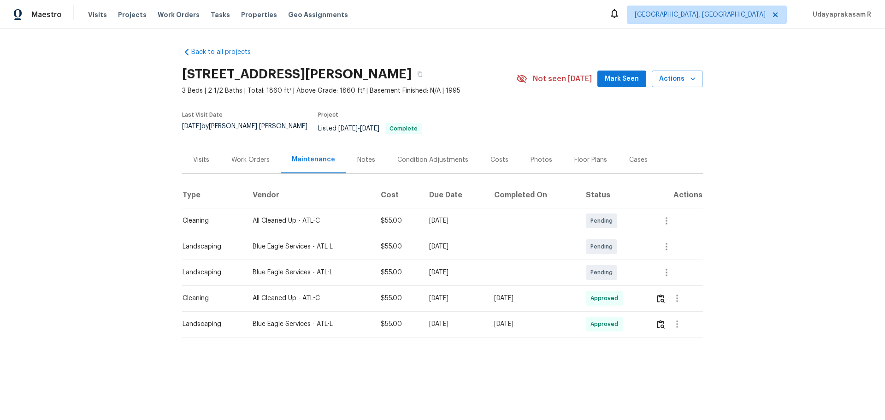
click at [629, 223] on div "Back to all projects [STREET_ADDRESS][PERSON_NAME] 3 Beds | 2 1/2 Baths | Total…" at bounding box center [442, 211] width 885 height 364
